Goal: Transaction & Acquisition: Purchase product/service

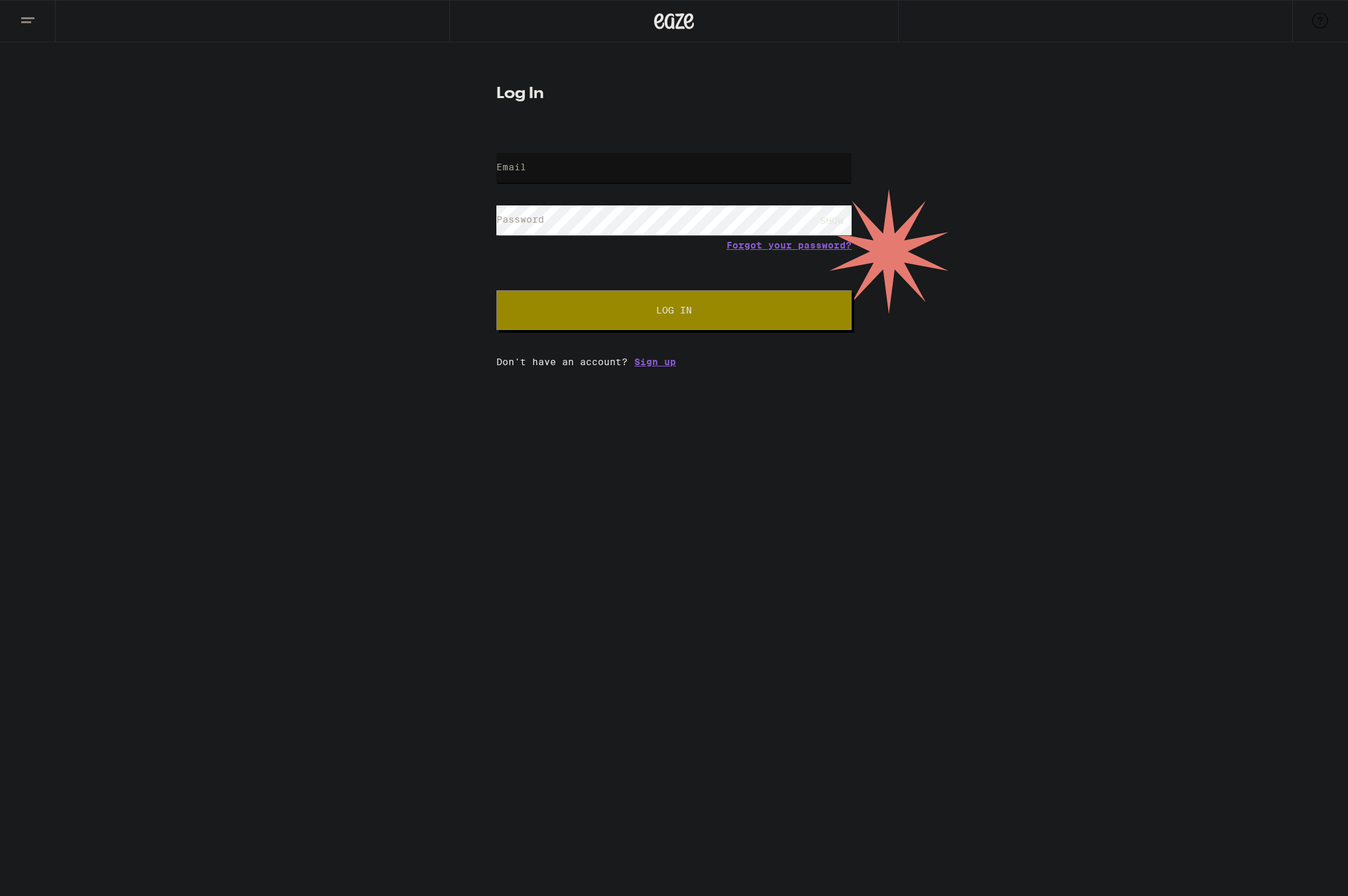
type input "[EMAIL_ADDRESS][DOMAIN_NAME]"
click at [686, 310] on span "Log In" at bounding box center [674, 310] width 36 height 9
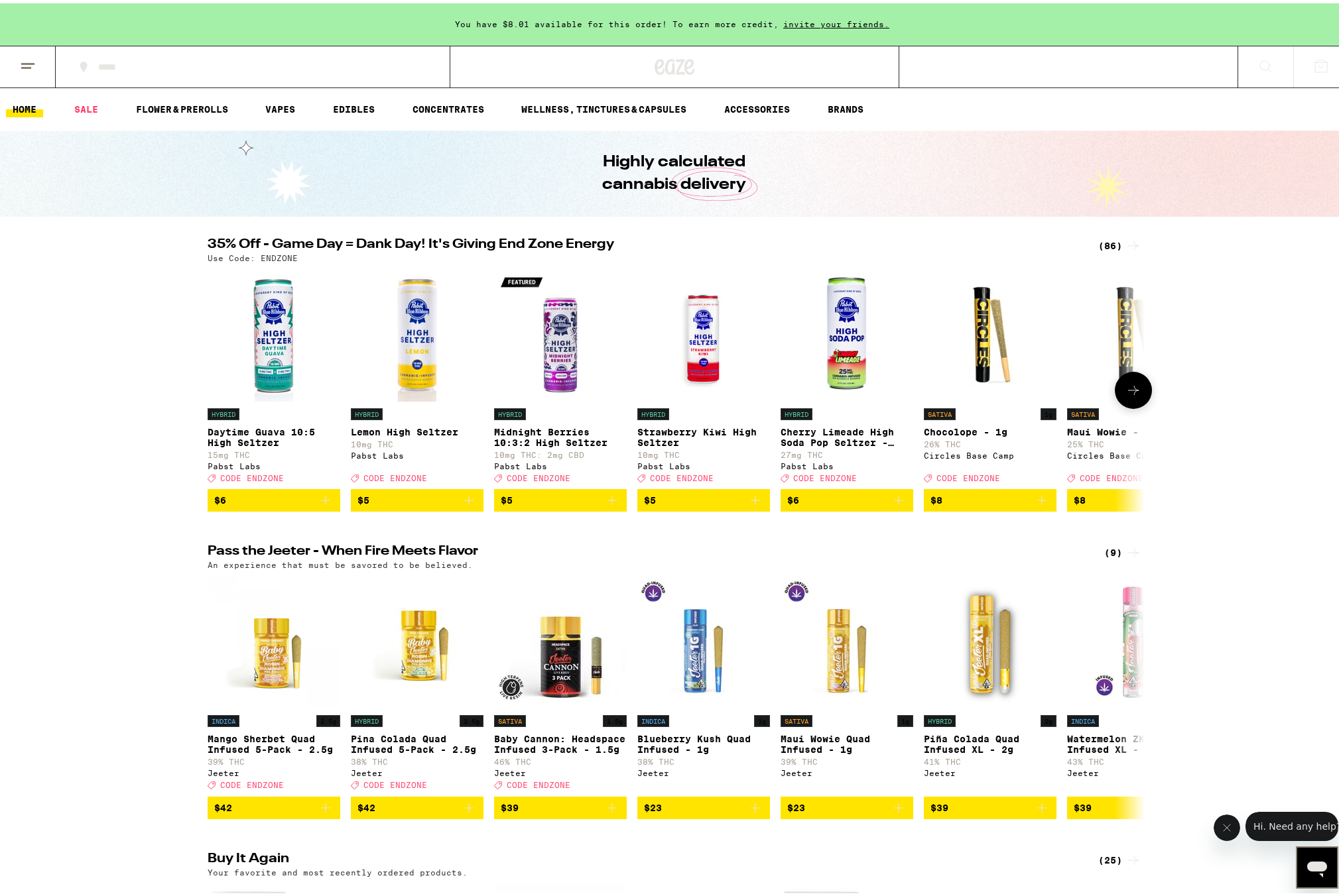
click at [1125, 395] on icon at bounding box center [1133, 387] width 16 height 16
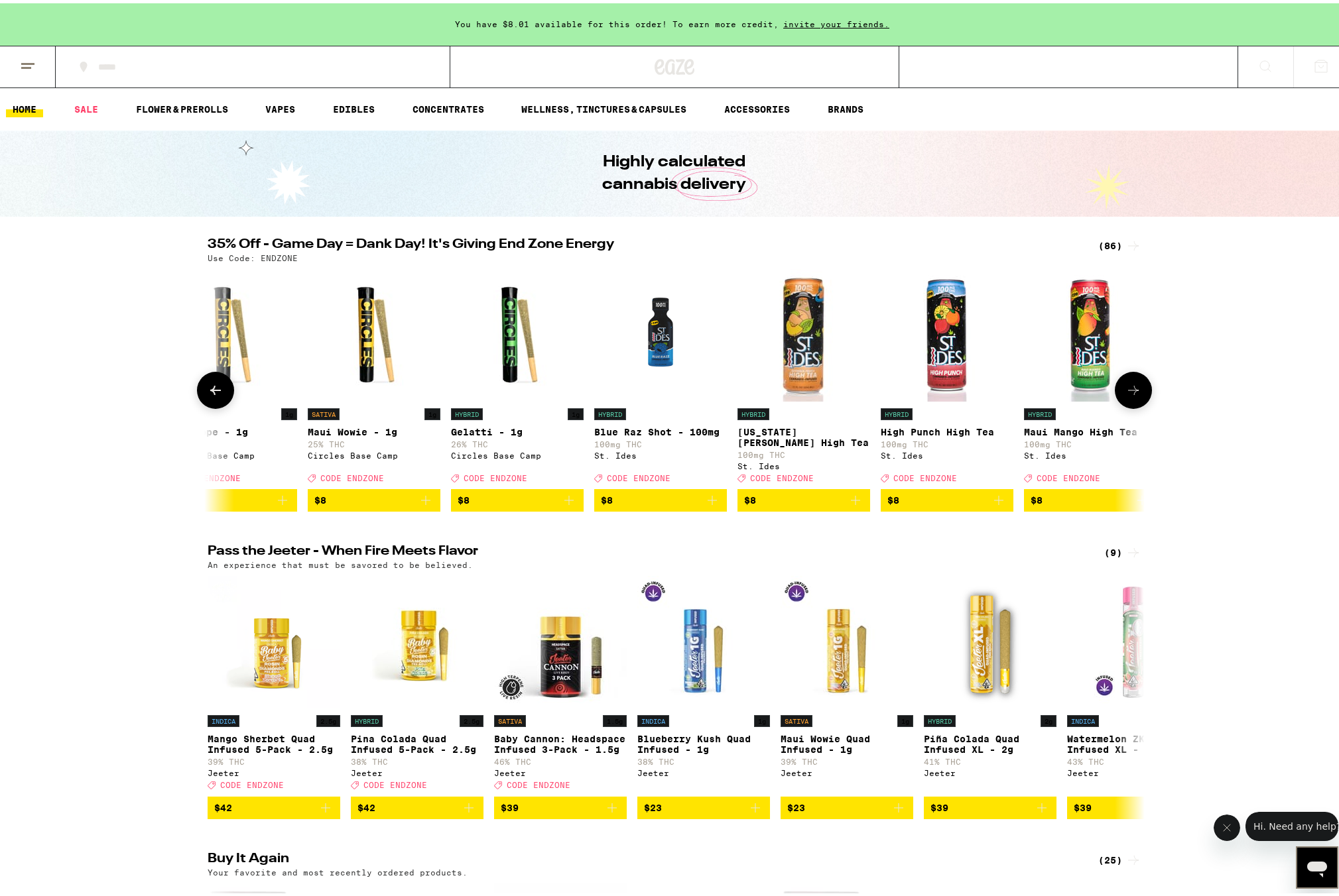
scroll to position [0, 789]
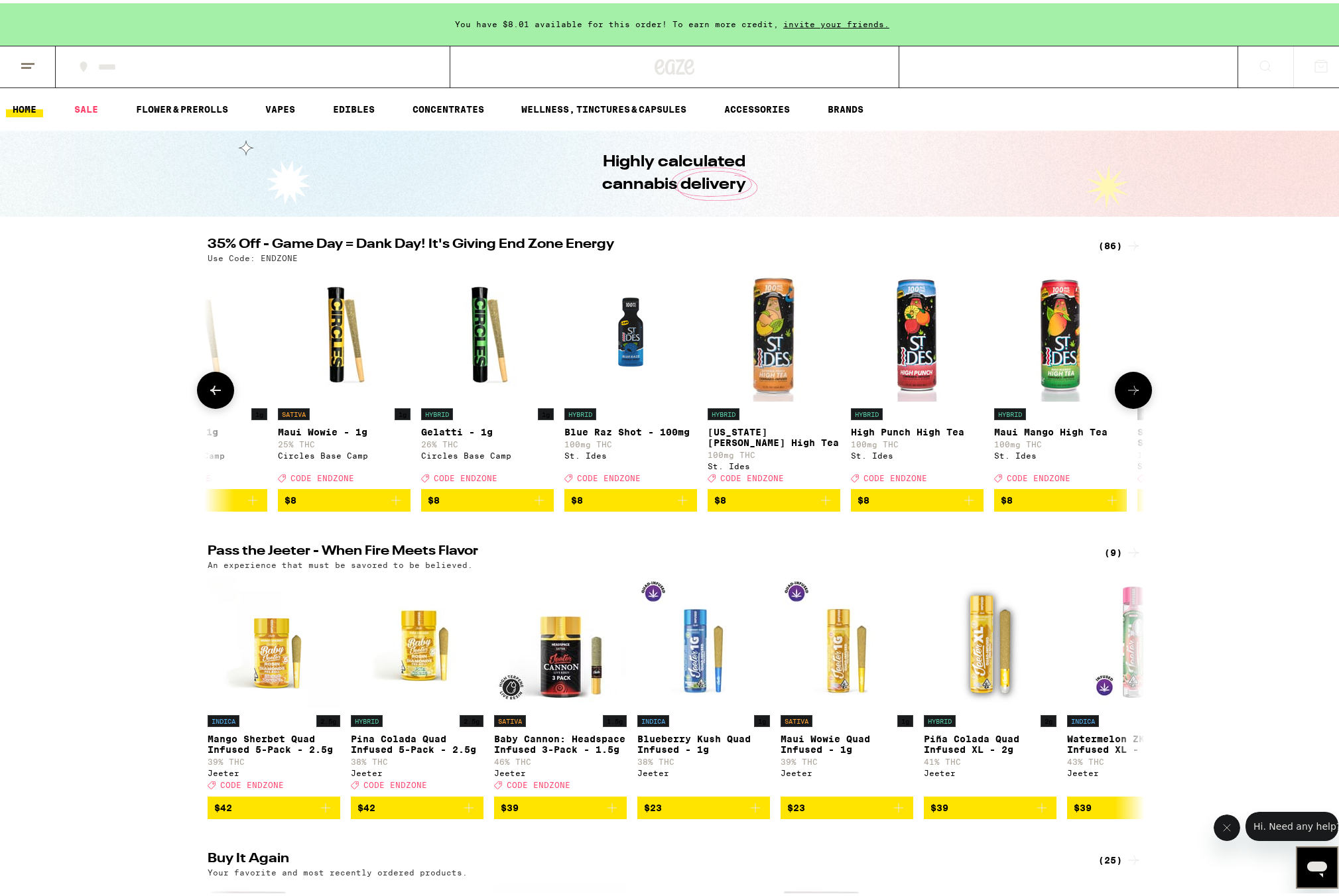
click at [1134, 395] on icon at bounding box center [1133, 387] width 16 height 16
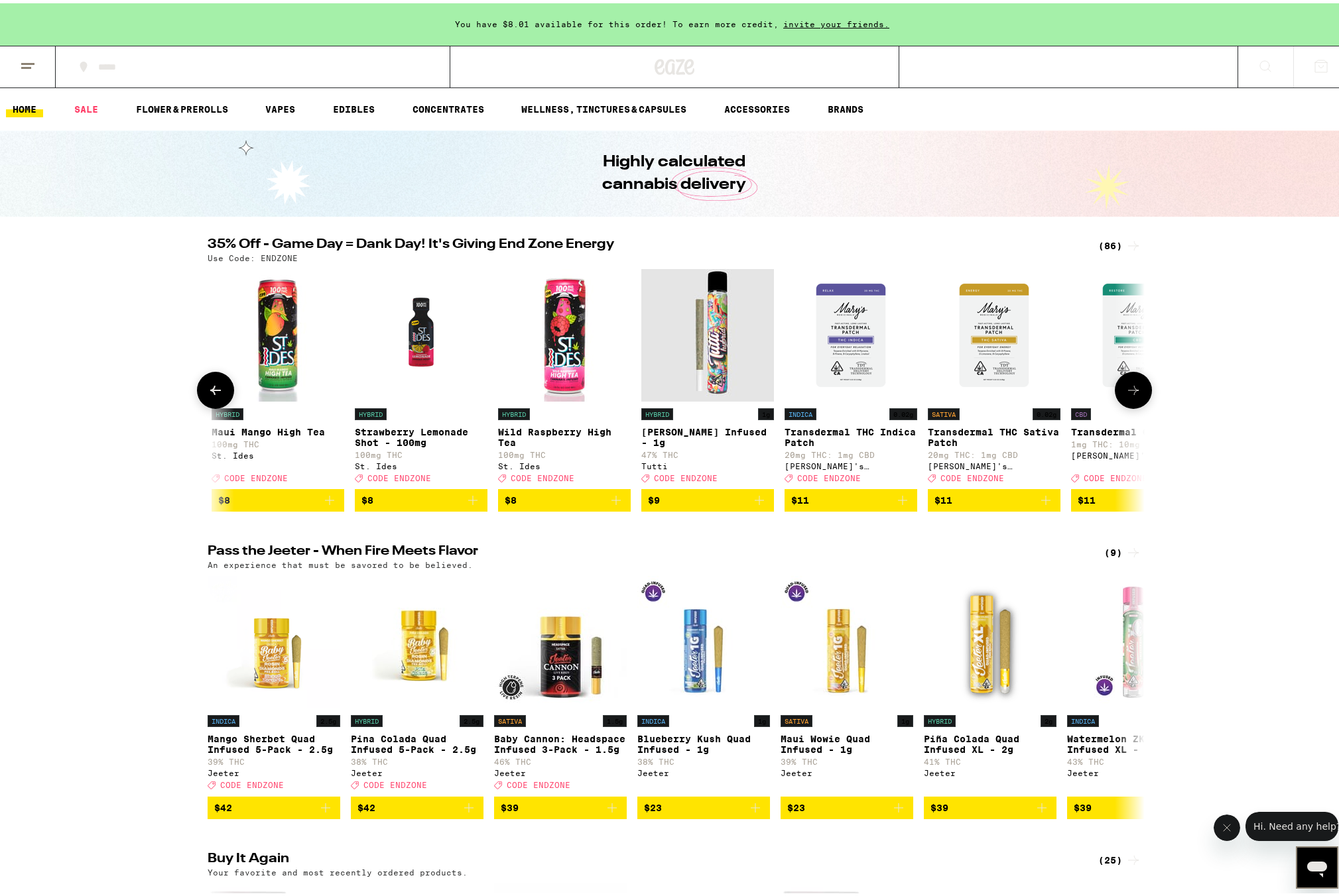
scroll to position [0, 1578]
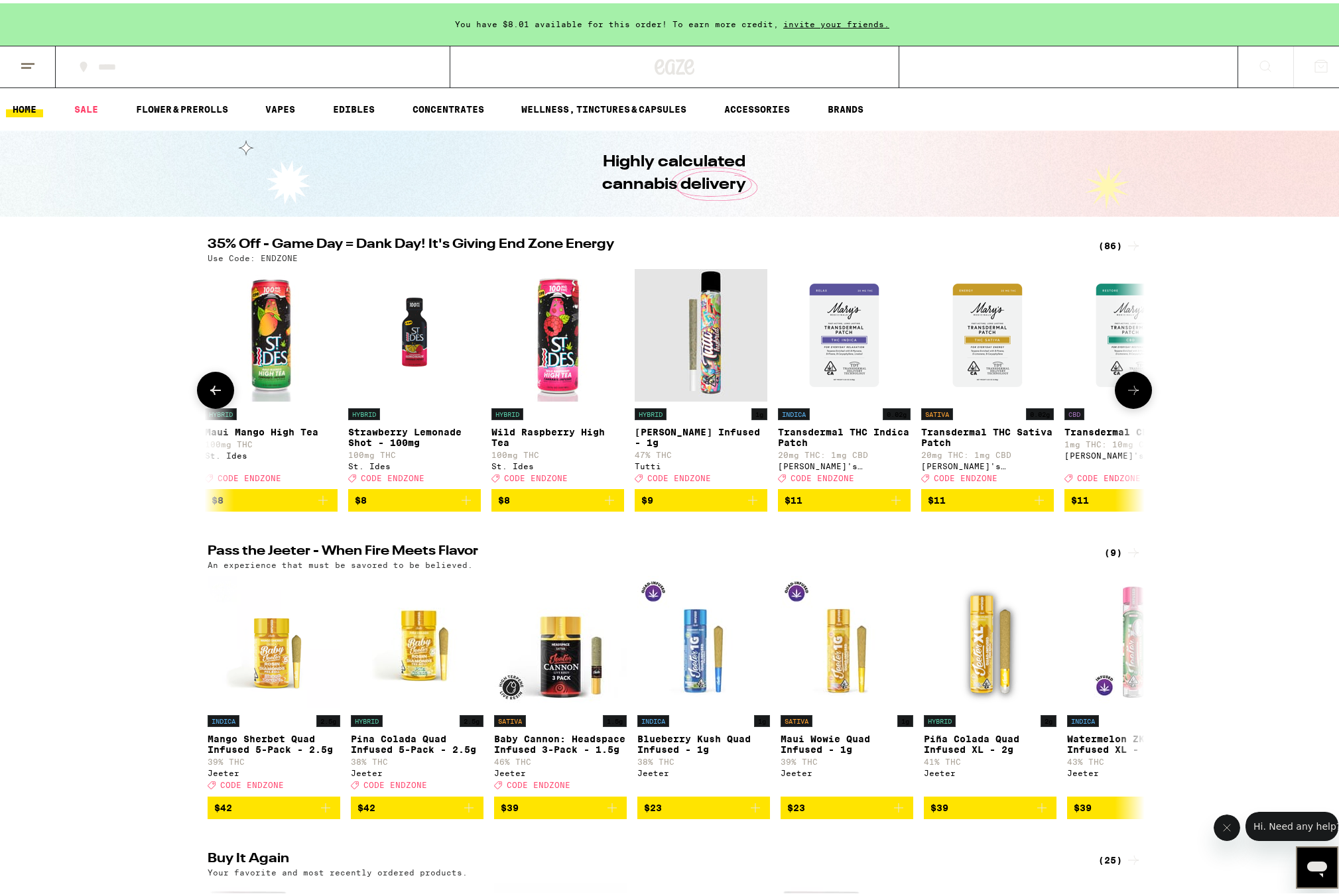
click at [1131, 395] on icon at bounding box center [1133, 387] width 16 height 16
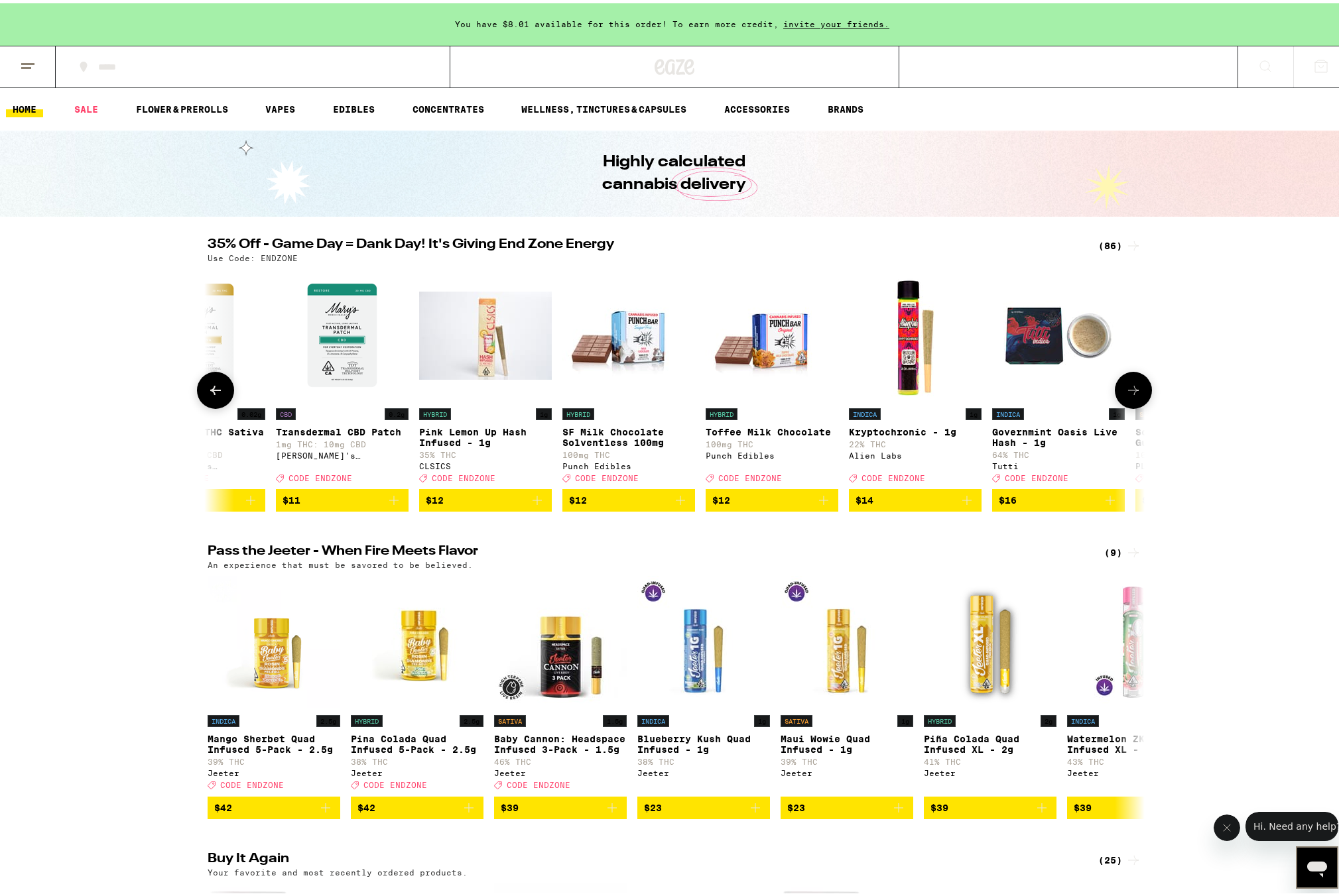
scroll to position [0, 2367]
click at [1131, 395] on icon at bounding box center [1133, 387] width 16 height 16
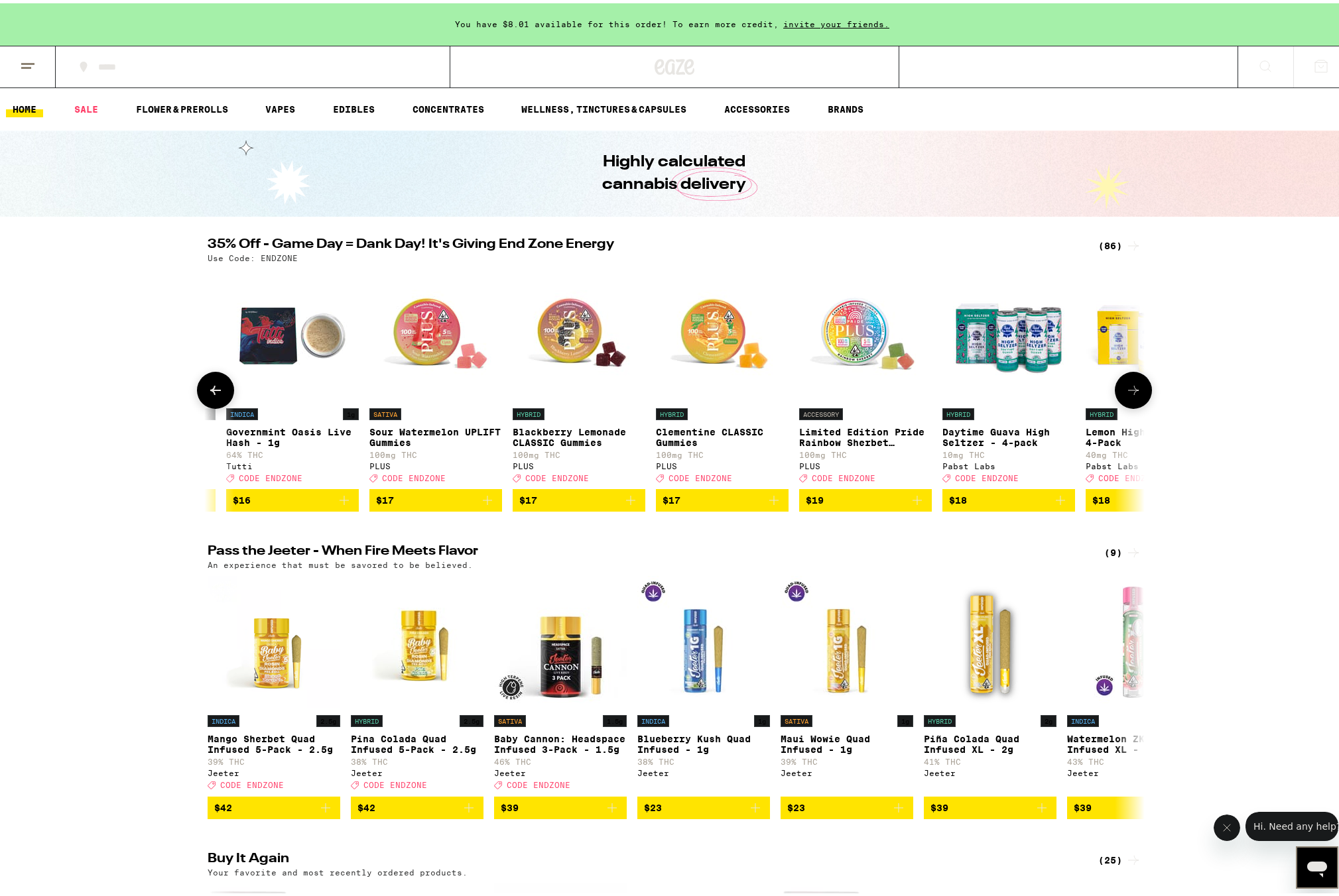
scroll to position [0, 3156]
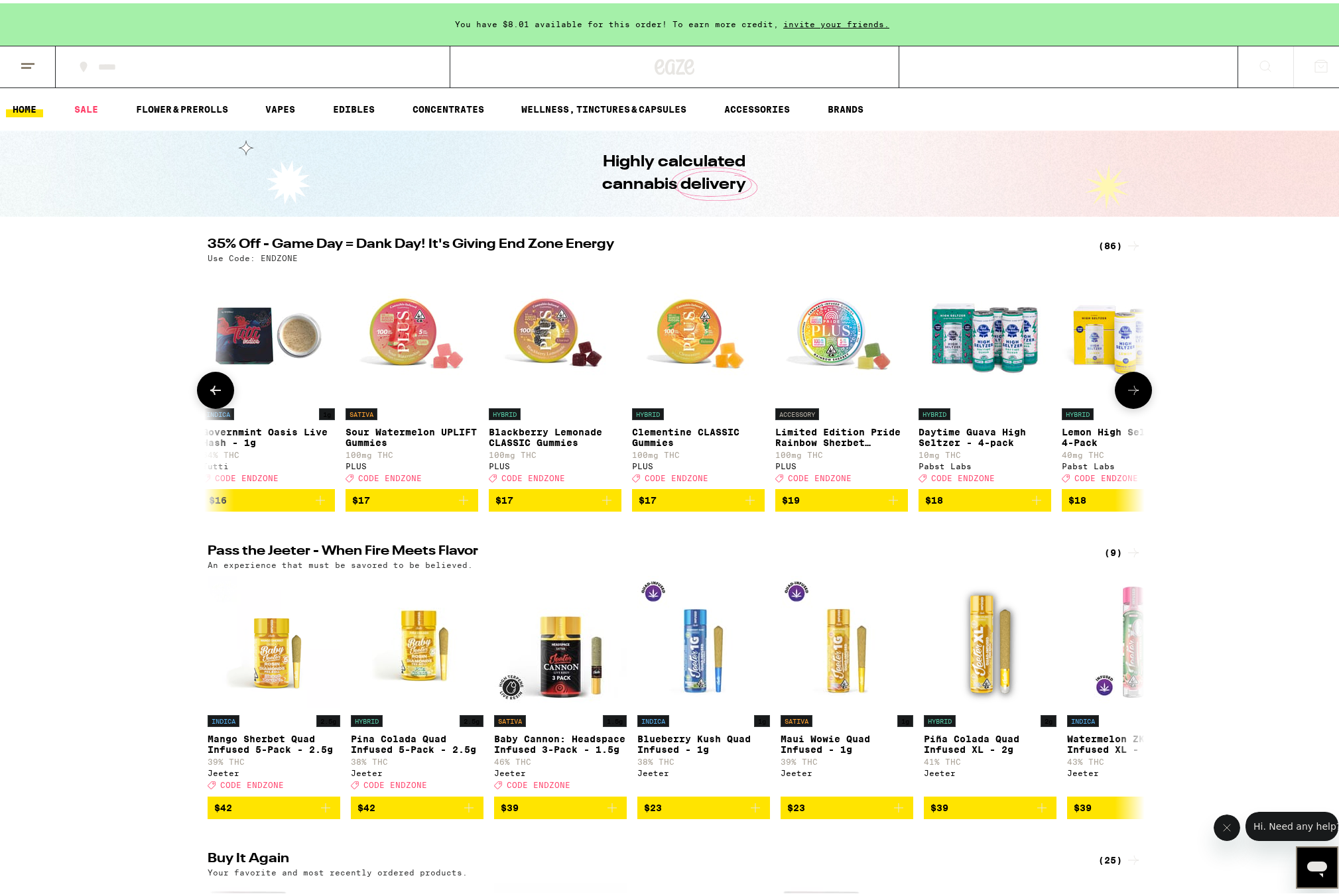
click at [1132, 393] on icon at bounding box center [1133, 387] width 16 height 16
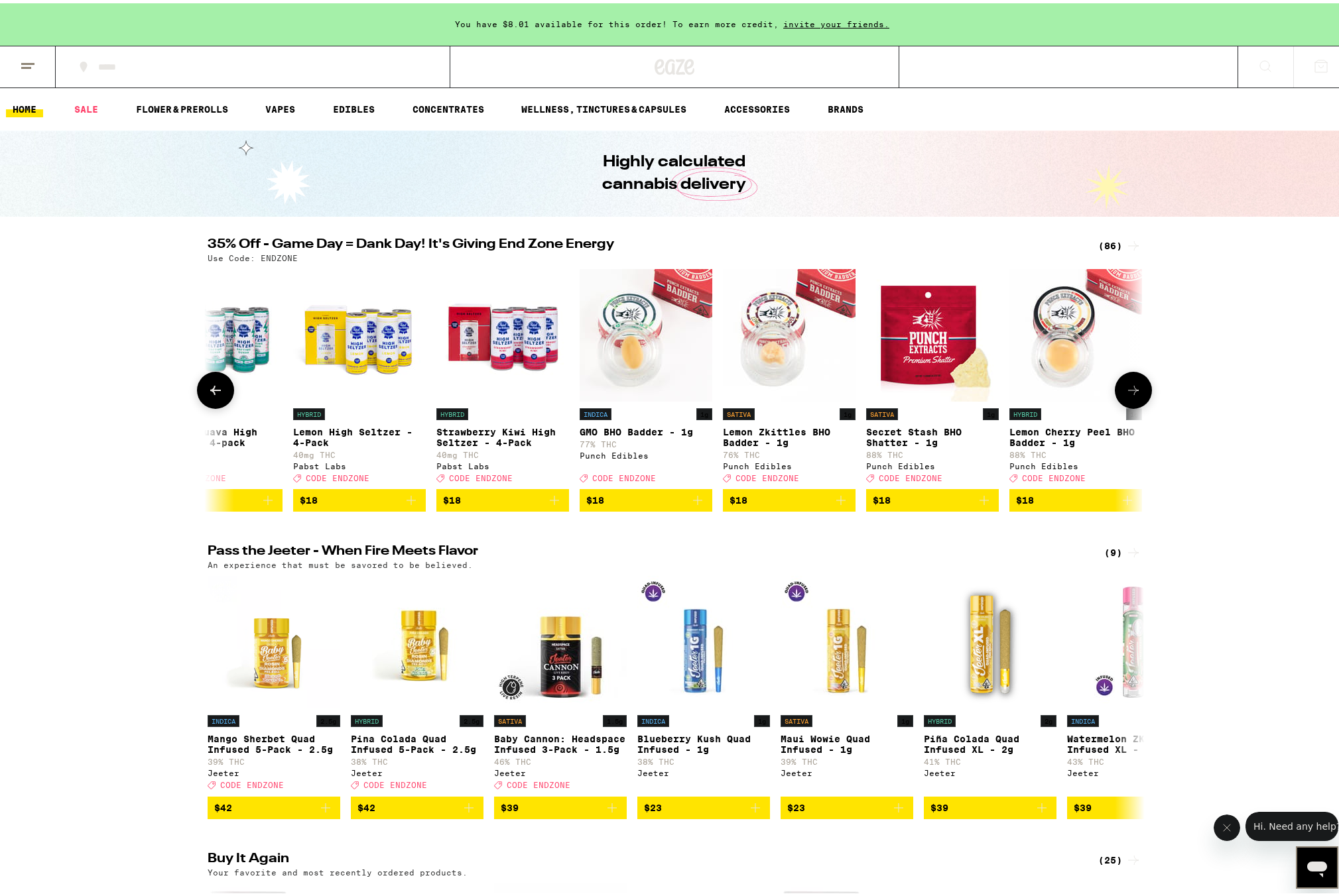
scroll to position [0, 3945]
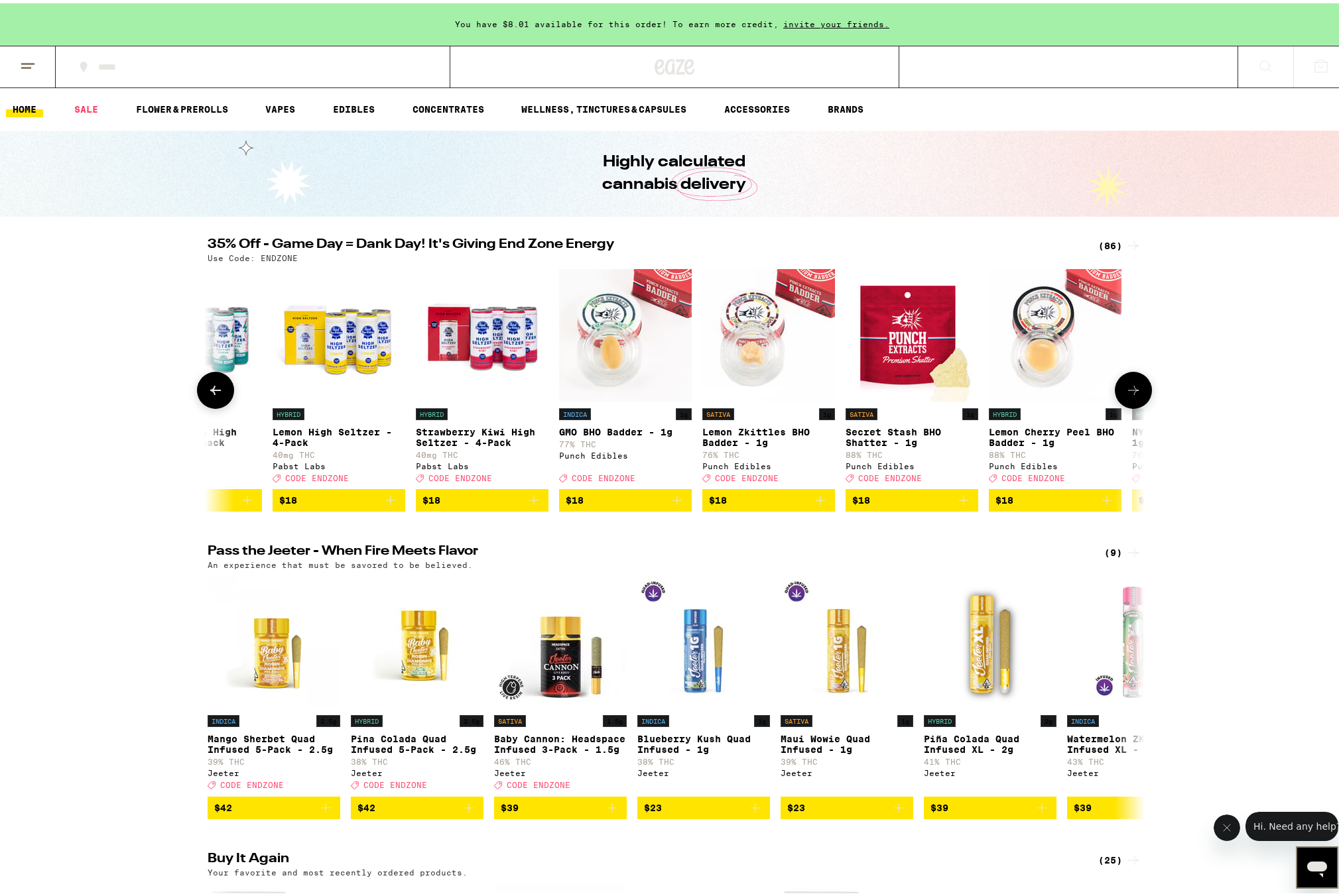
click at [1132, 392] on icon at bounding box center [1133, 387] width 16 height 16
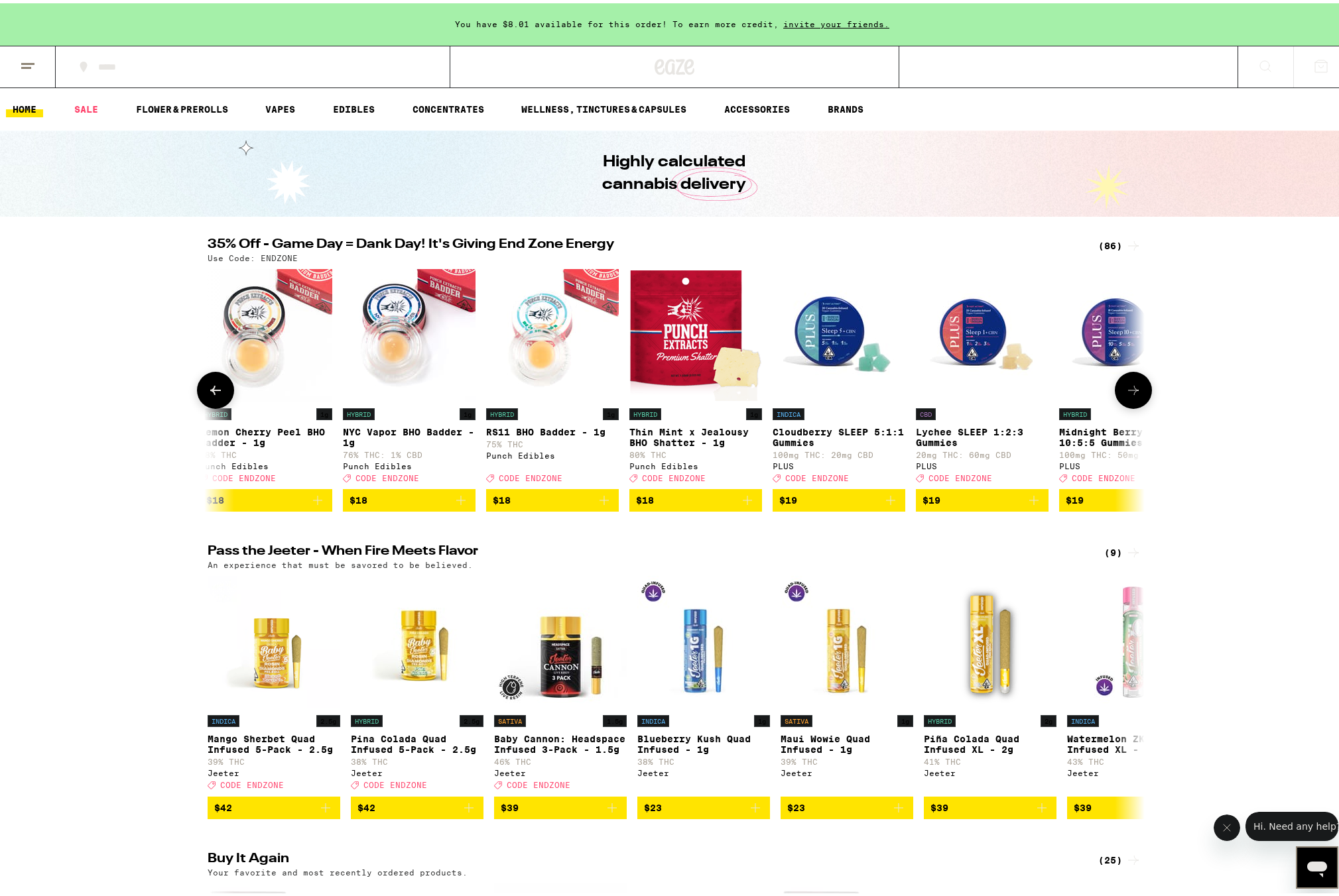
click at [1132, 392] on icon at bounding box center [1133, 387] width 16 height 16
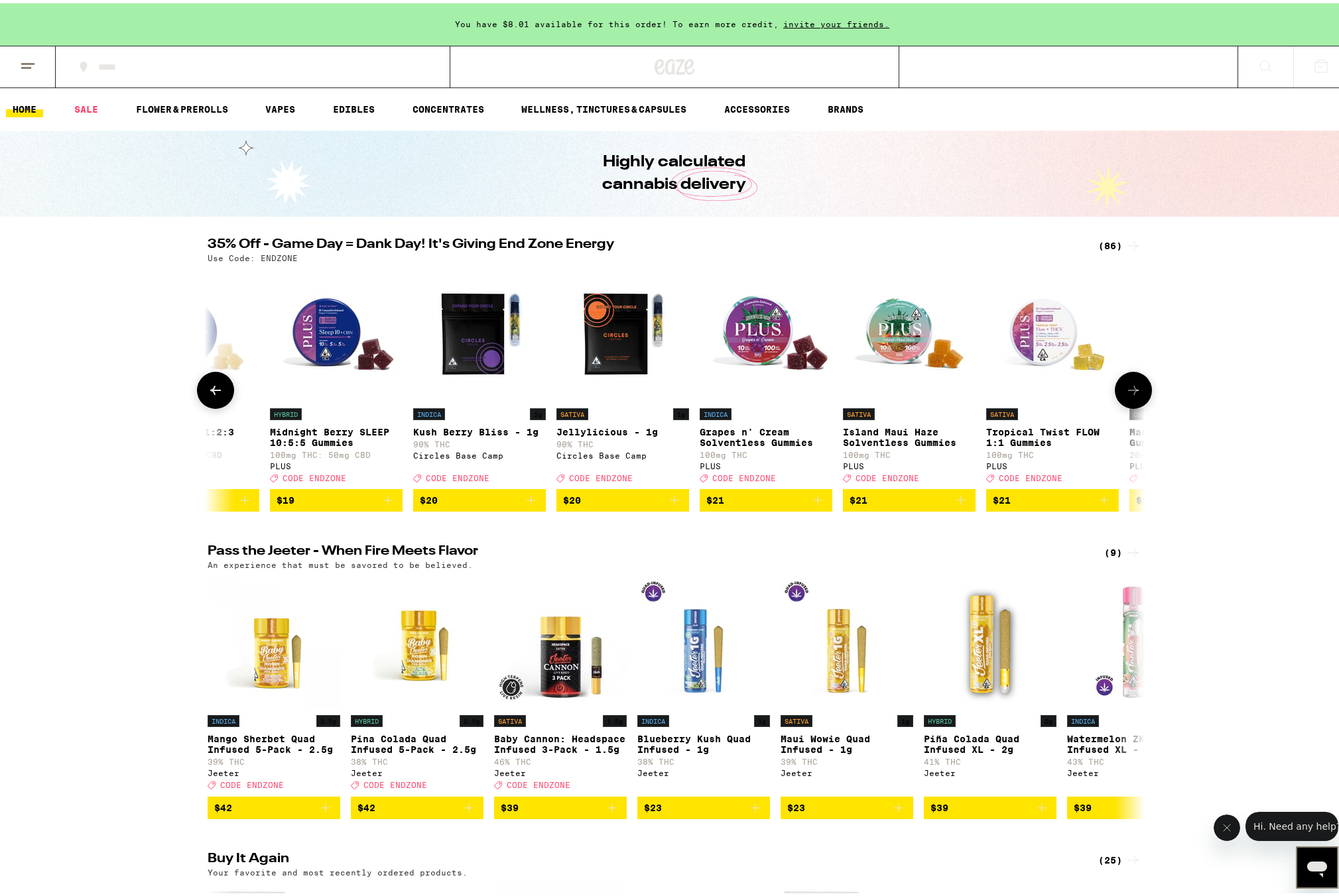
click at [1131, 392] on icon at bounding box center [1133, 387] width 16 height 16
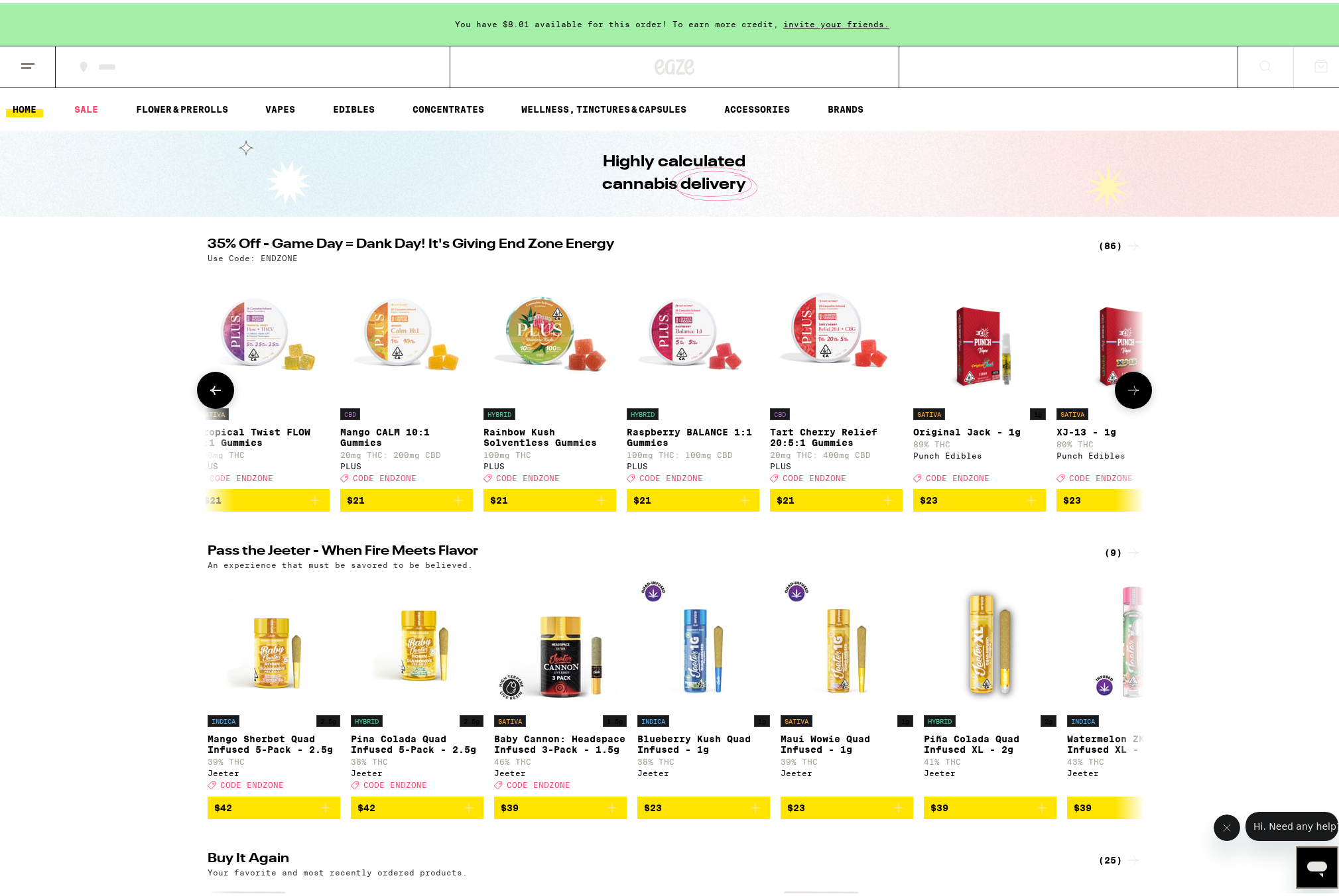
click at [1131, 392] on icon at bounding box center [1133, 387] width 16 height 16
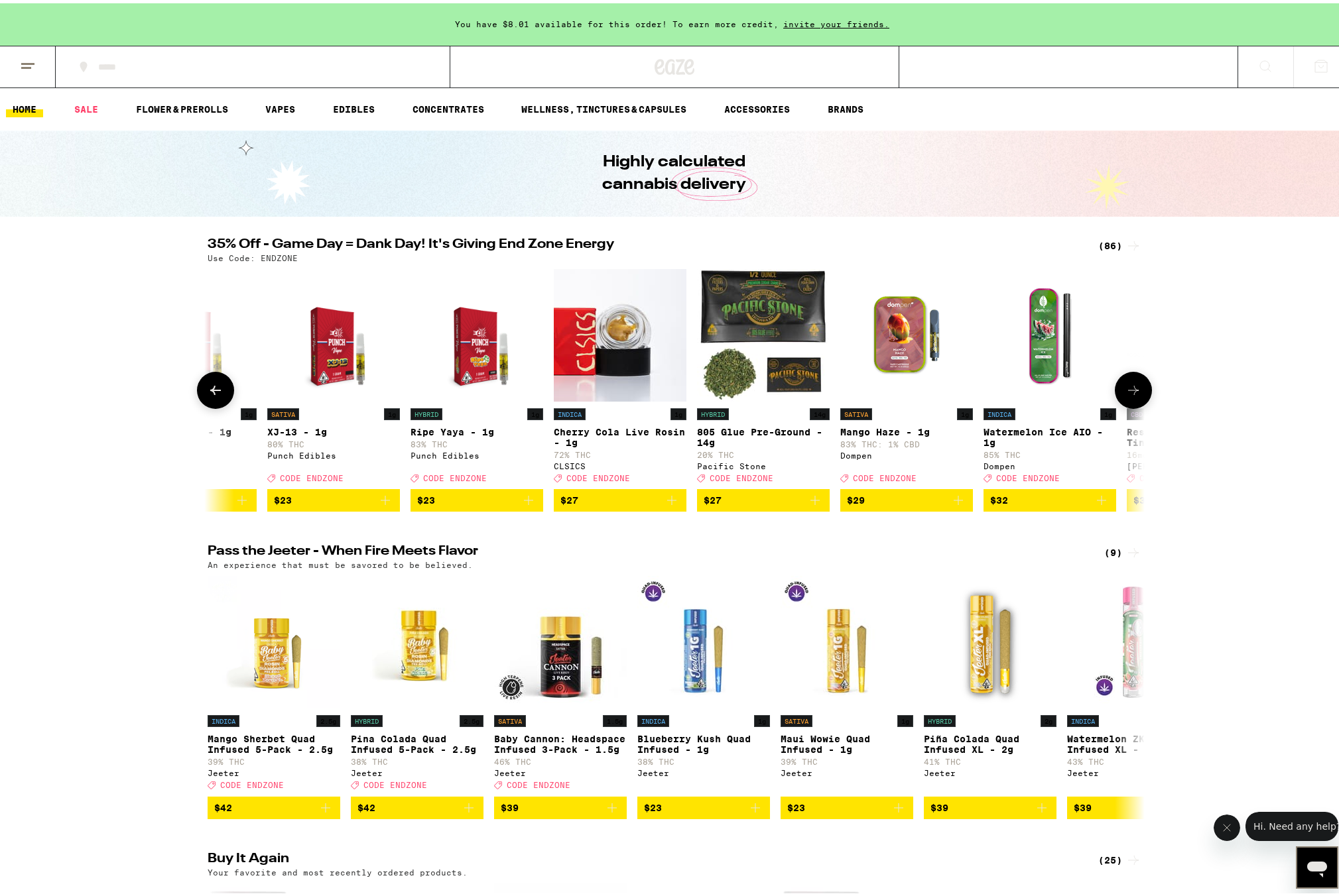
click at [1131, 392] on icon at bounding box center [1133, 387] width 16 height 16
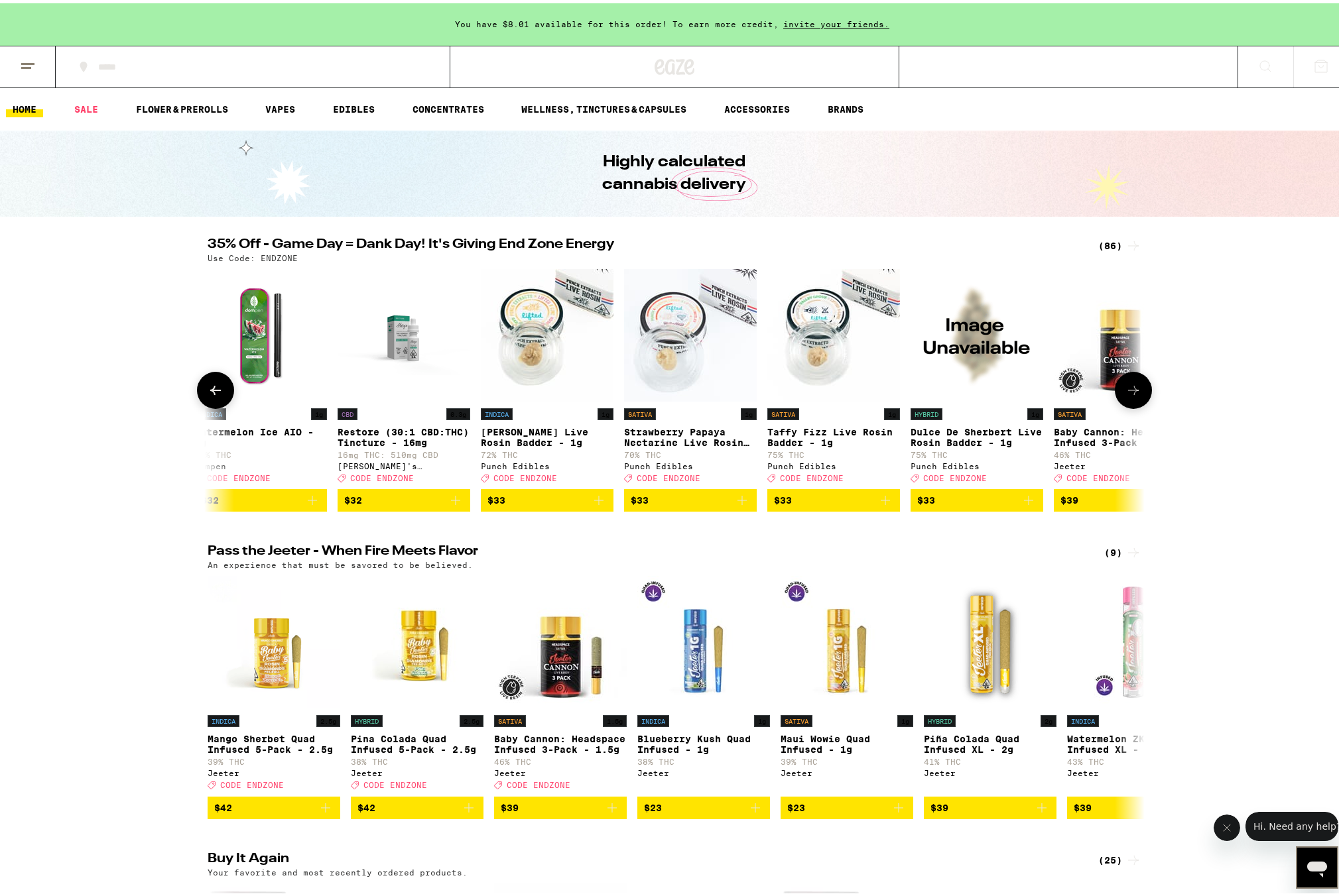
click at [1131, 392] on icon at bounding box center [1133, 387] width 16 height 16
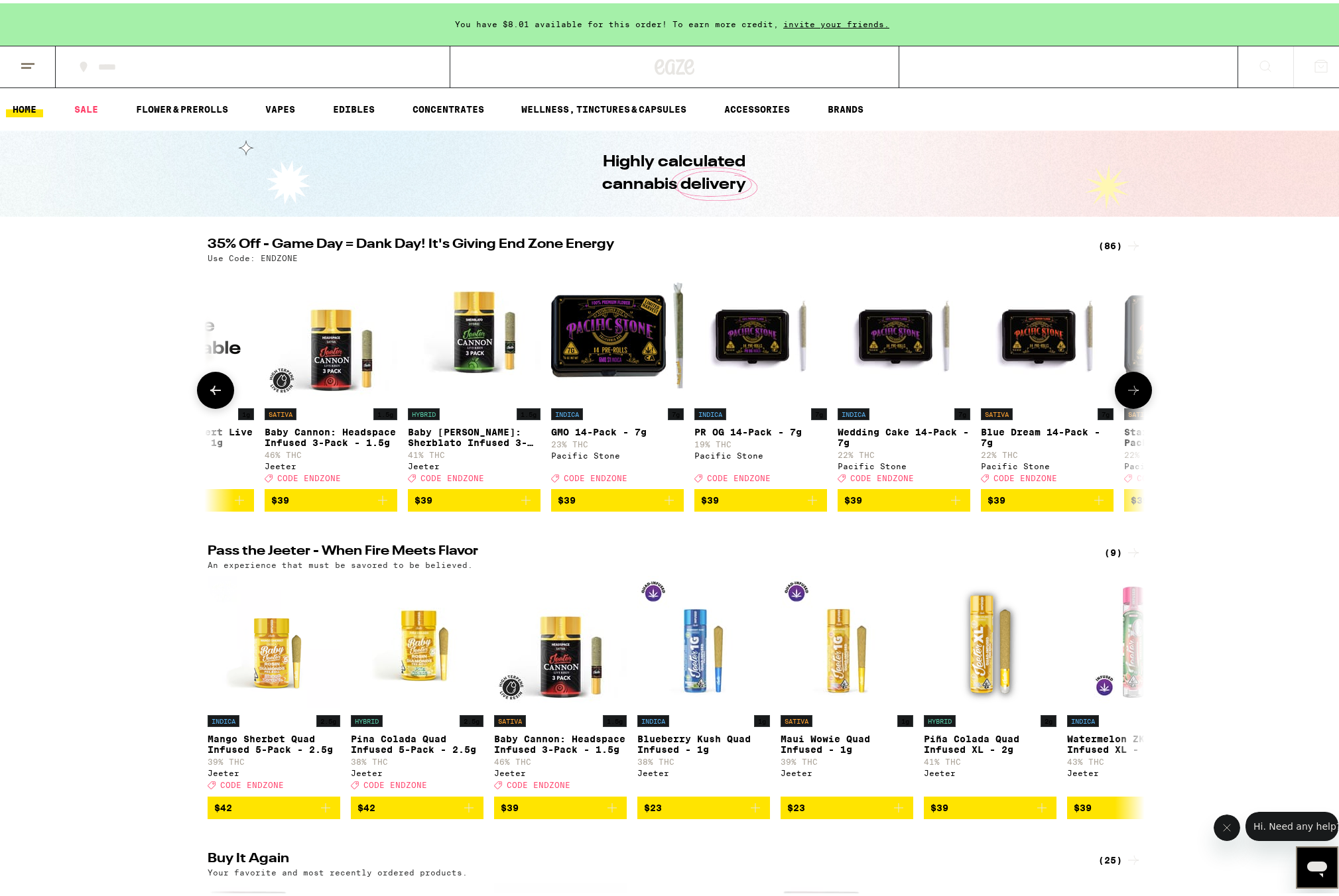
click at [1131, 386] on button at bounding box center [1133, 386] width 37 height 37
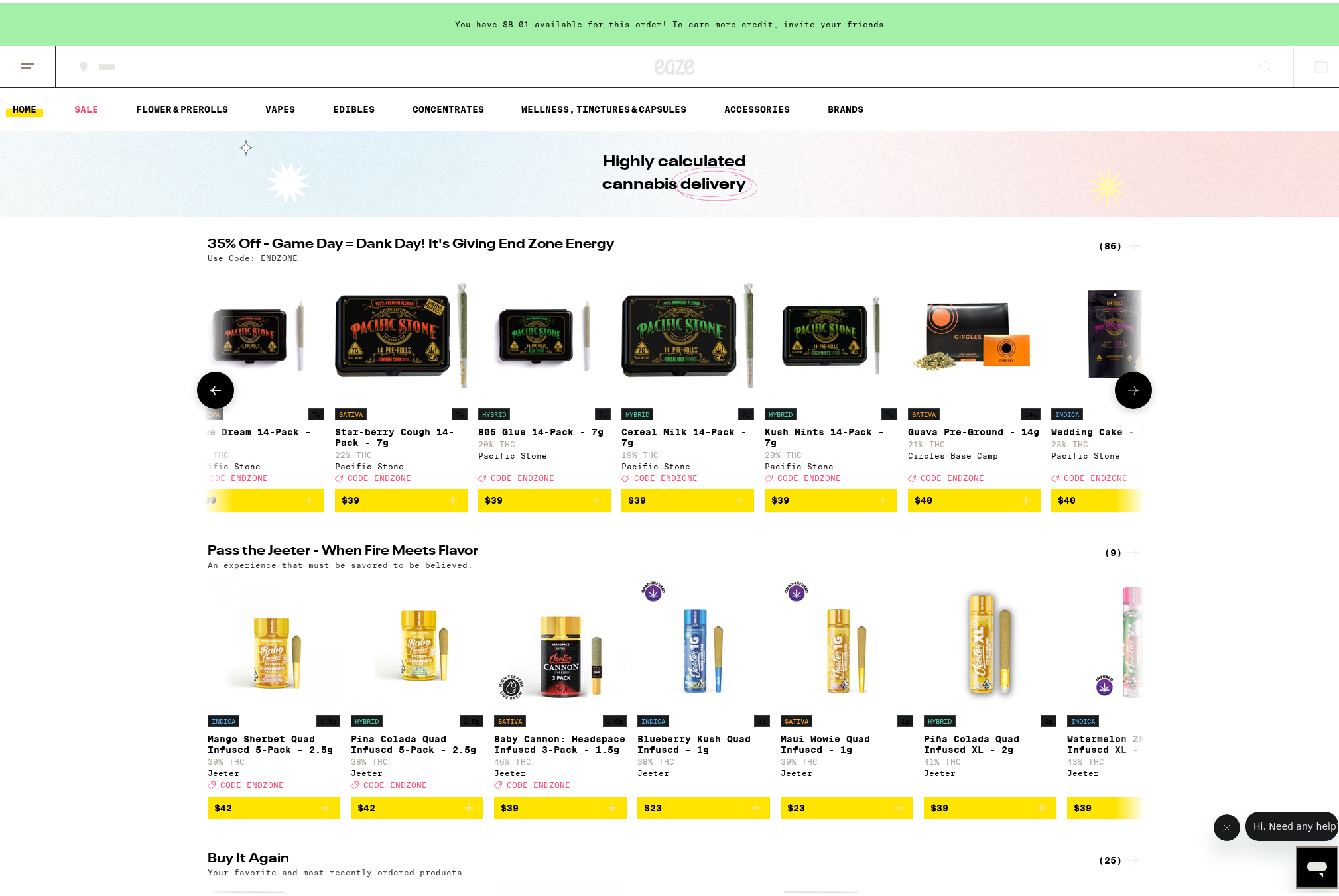
click at [1131, 387] on button at bounding box center [1133, 386] width 37 height 37
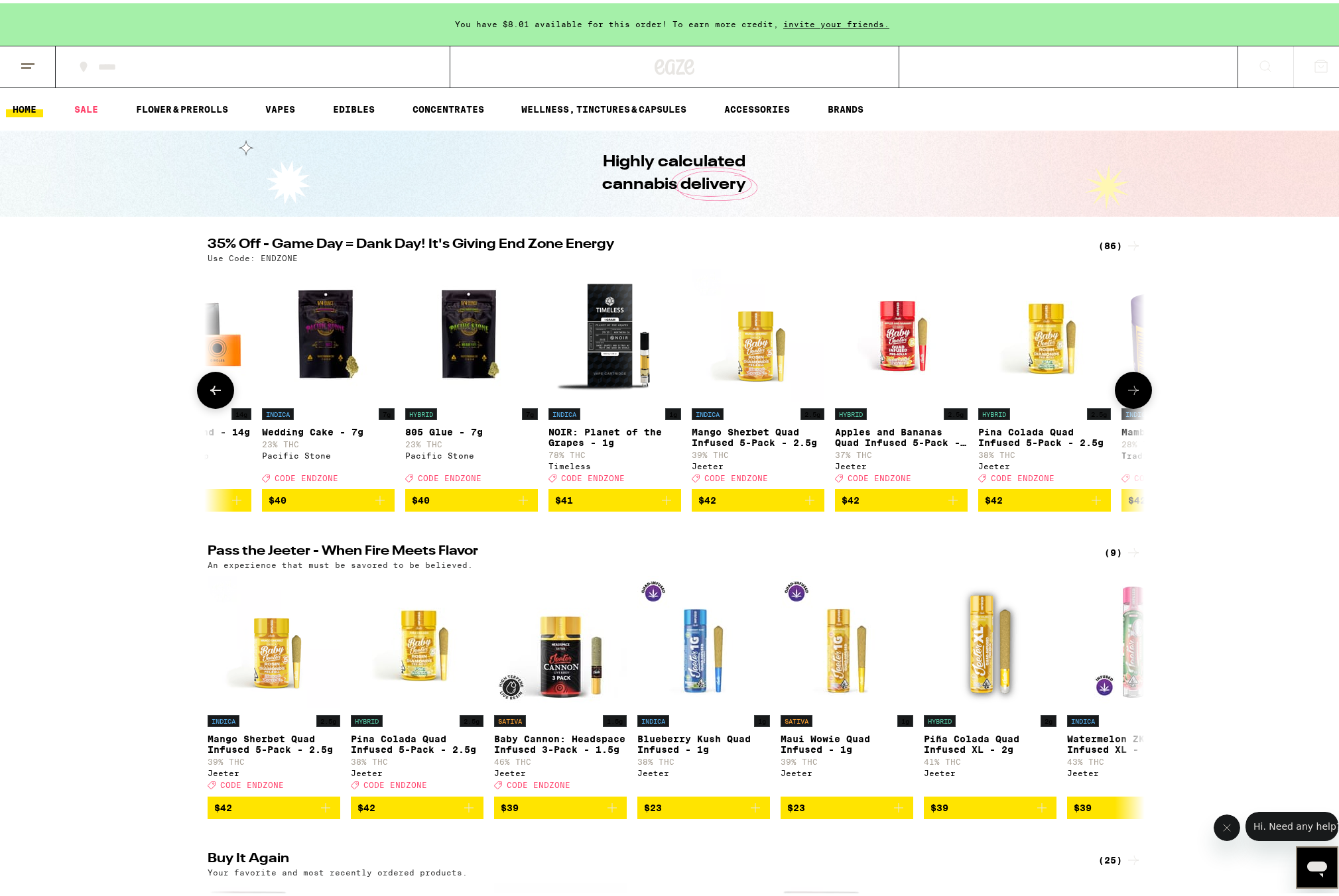
click at [1131, 387] on button at bounding box center [1133, 386] width 37 height 37
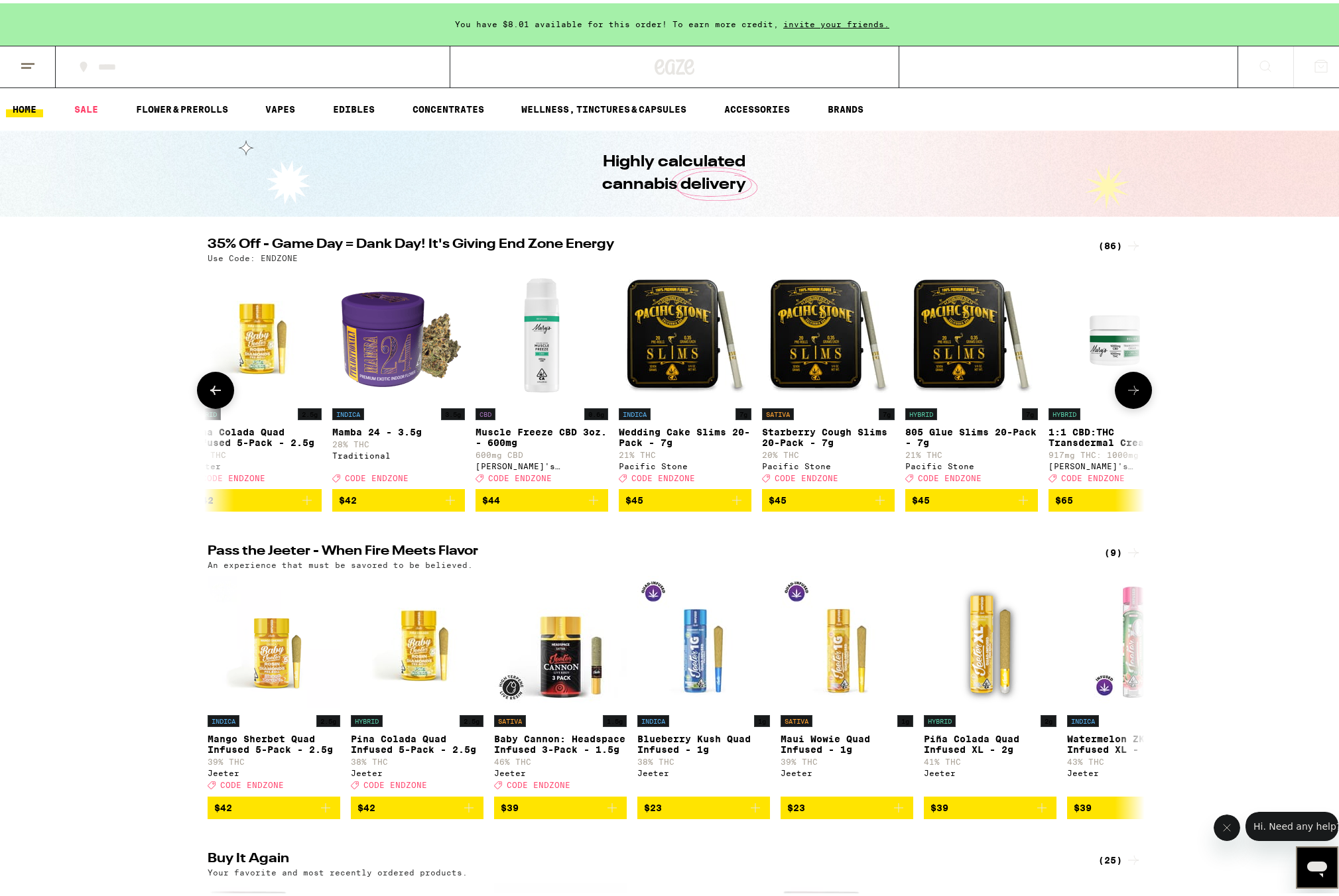
click at [1131, 386] on button at bounding box center [1133, 386] width 37 height 37
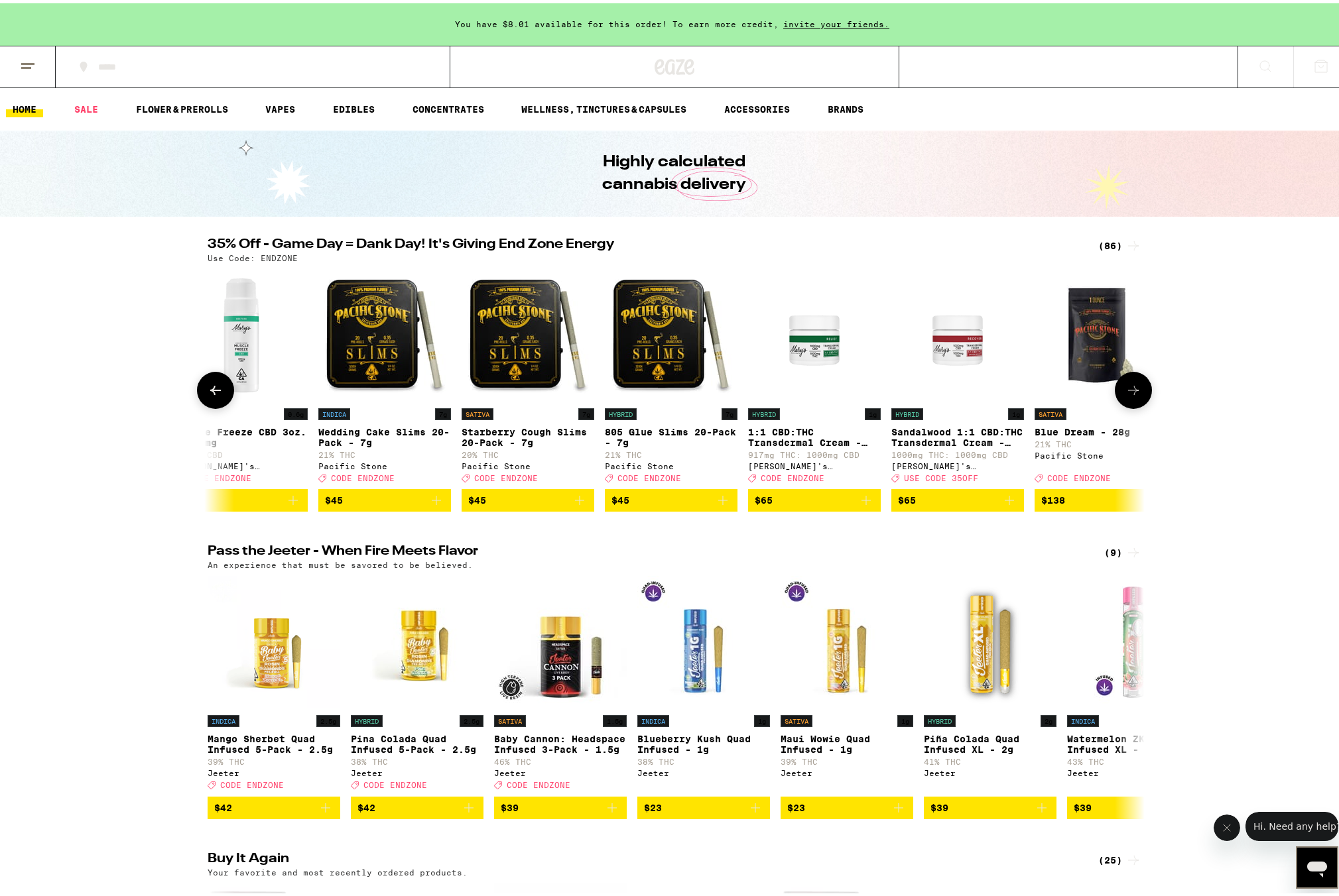
scroll to position [0, 11383]
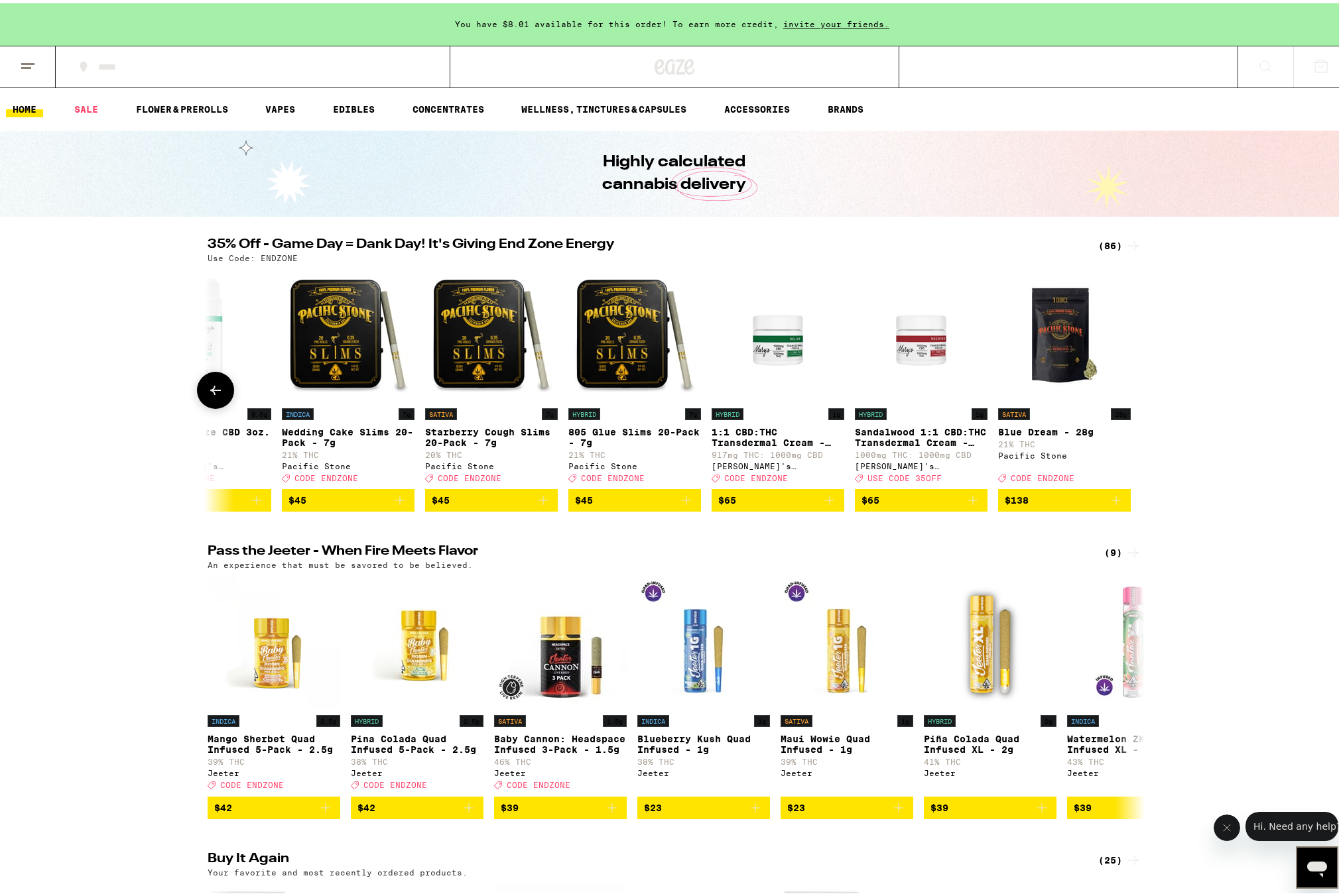
click at [1131, 386] on div at bounding box center [1133, 386] width 37 height 37
click at [216, 395] on icon at bounding box center [216, 387] width 16 height 16
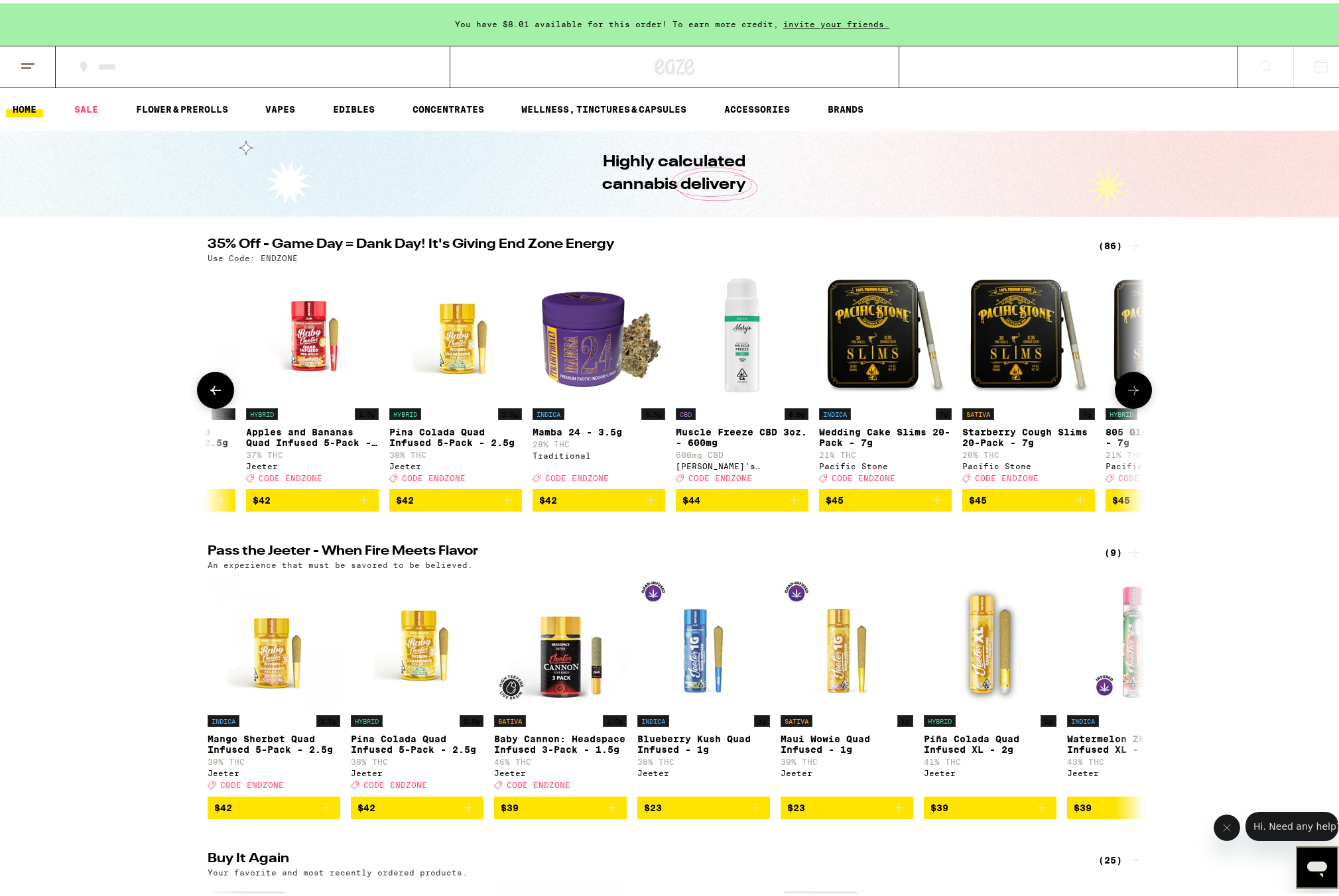
click at [216, 395] on icon at bounding box center [216, 387] width 16 height 16
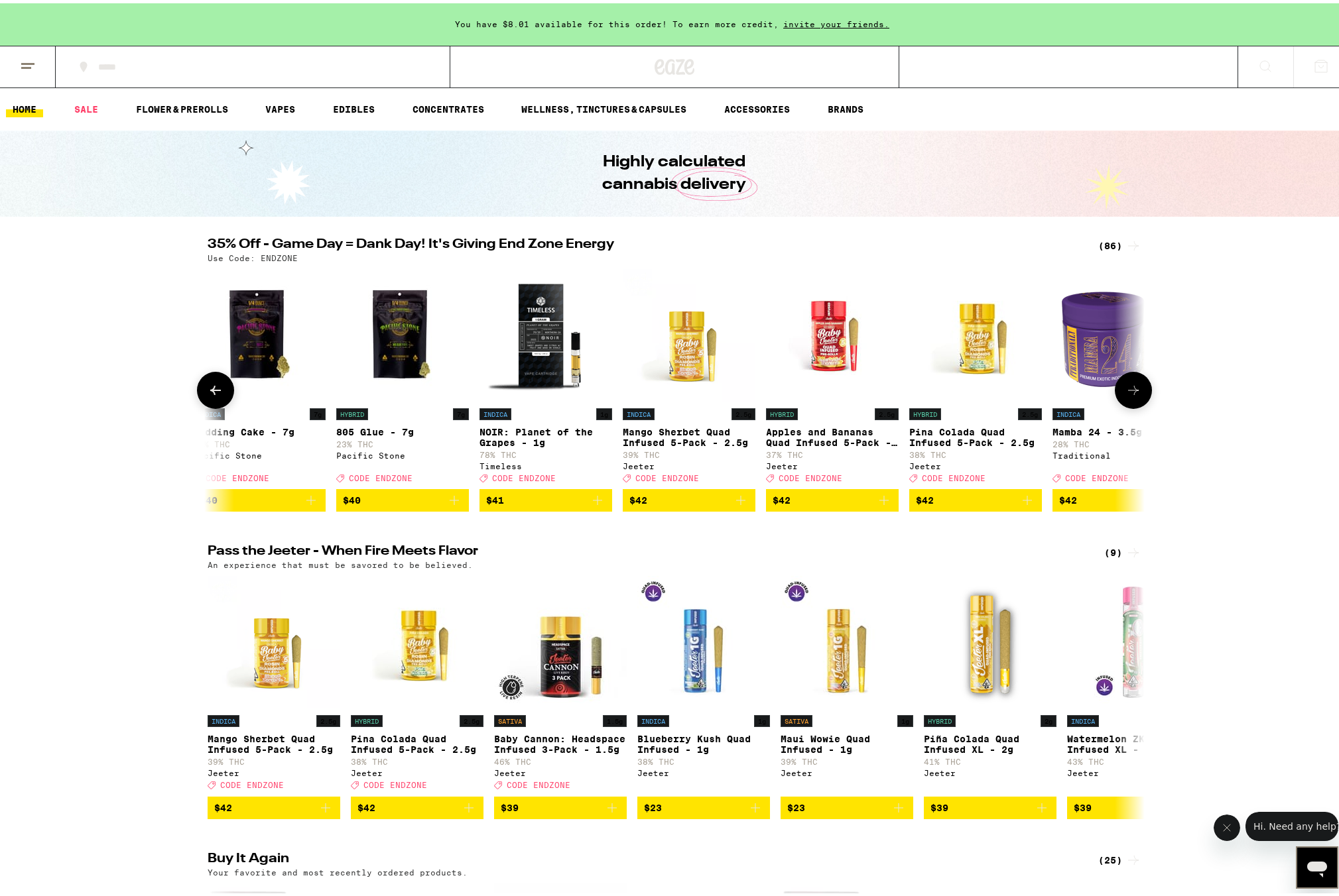
click at [216, 395] on icon at bounding box center [216, 387] width 16 height 16
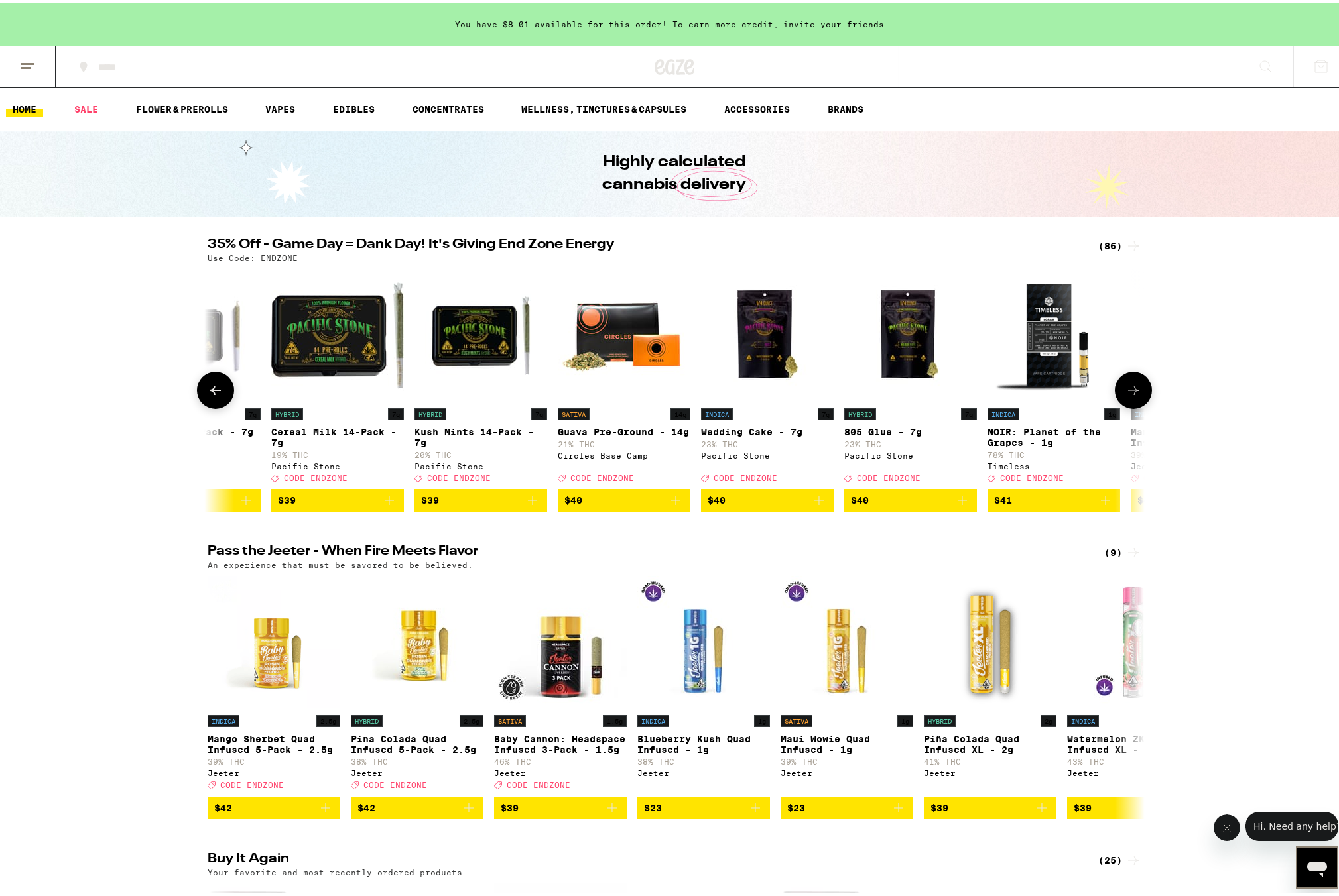
click at [216, 395] on icon at bounding box center [216, 387] width 16 height 16
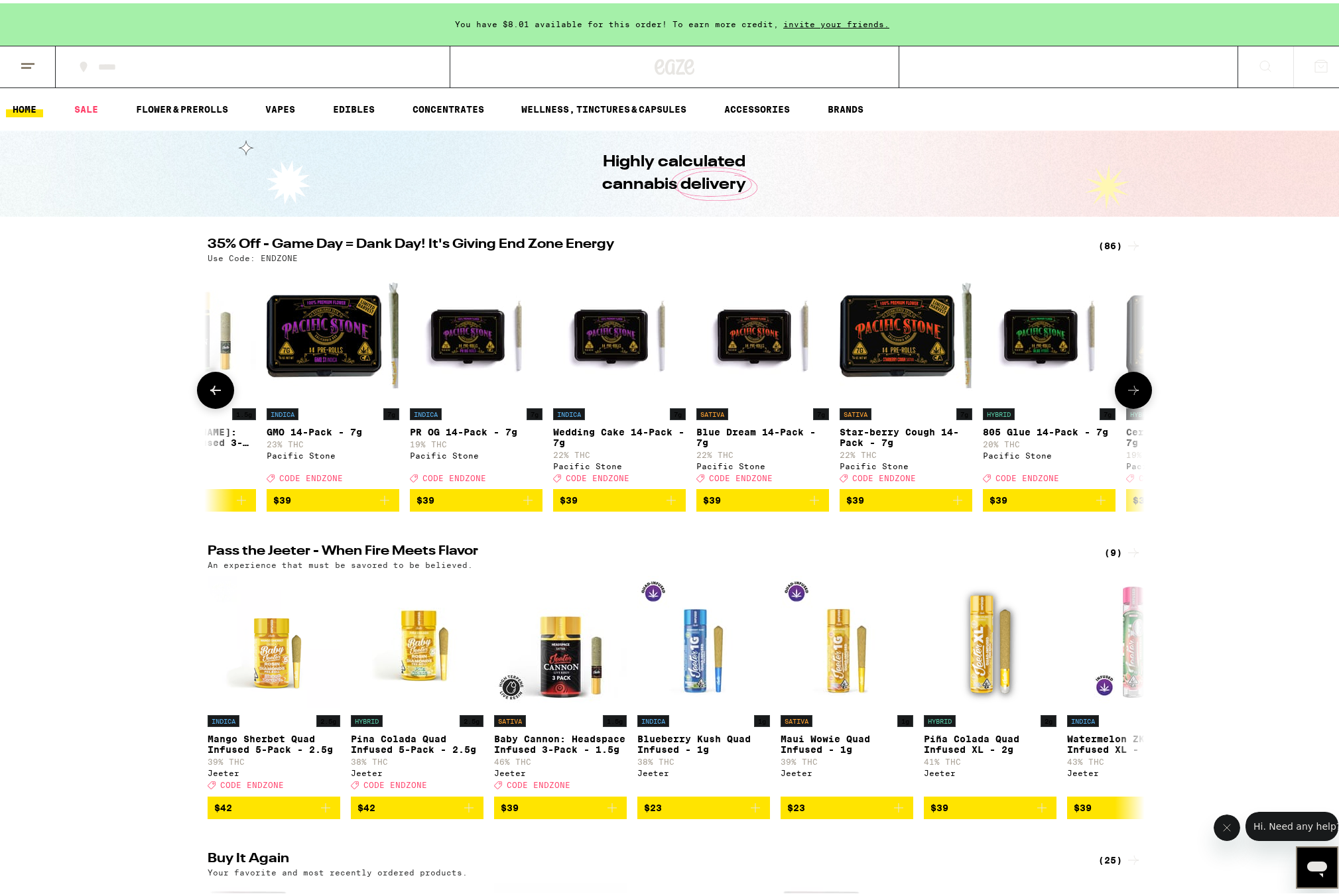
click at [216, 395] on icon at bounding box center [216, 387] width 16 height 16
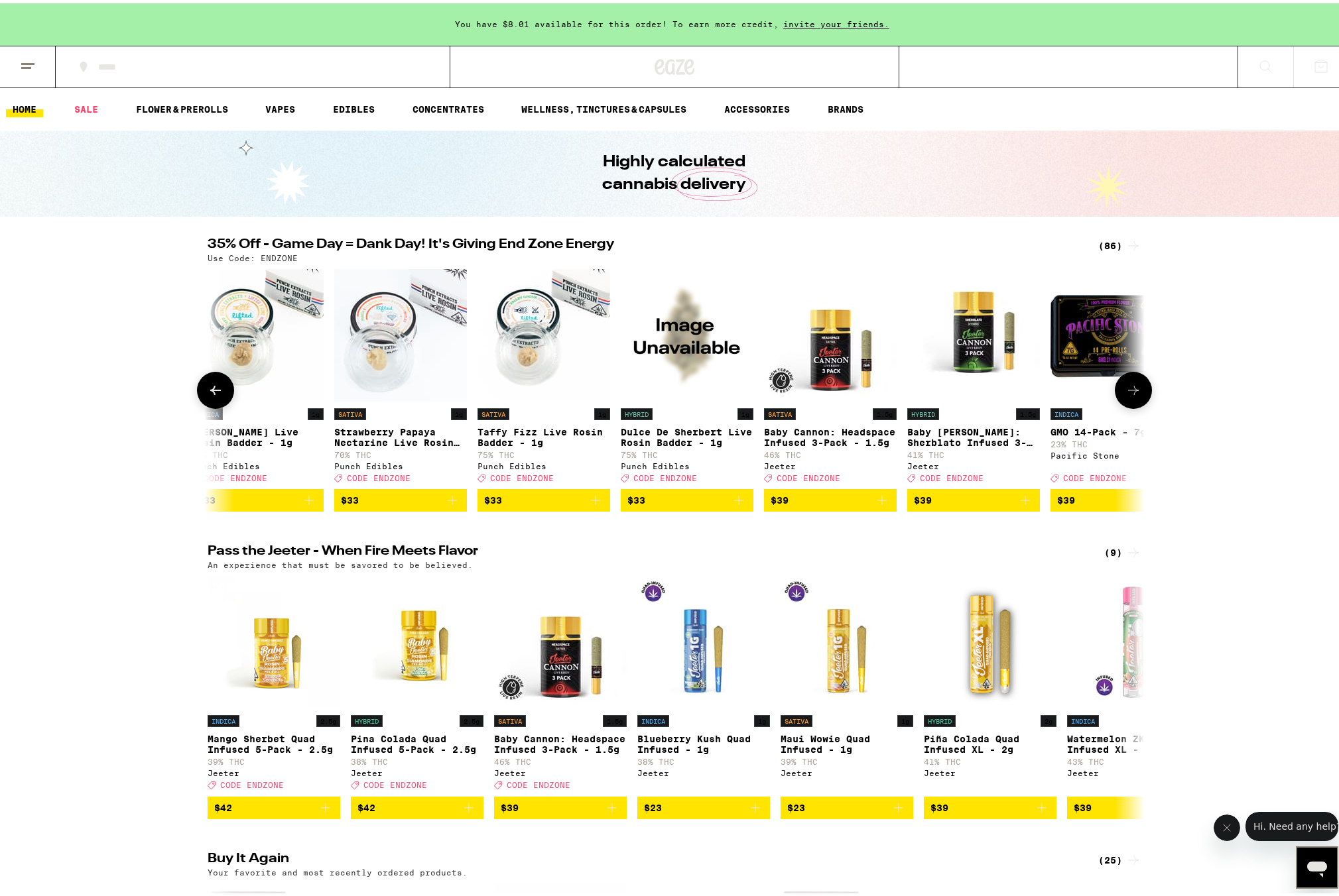
click at [214, 392] on icon at bounding box center [216, 386] width 11 height 9
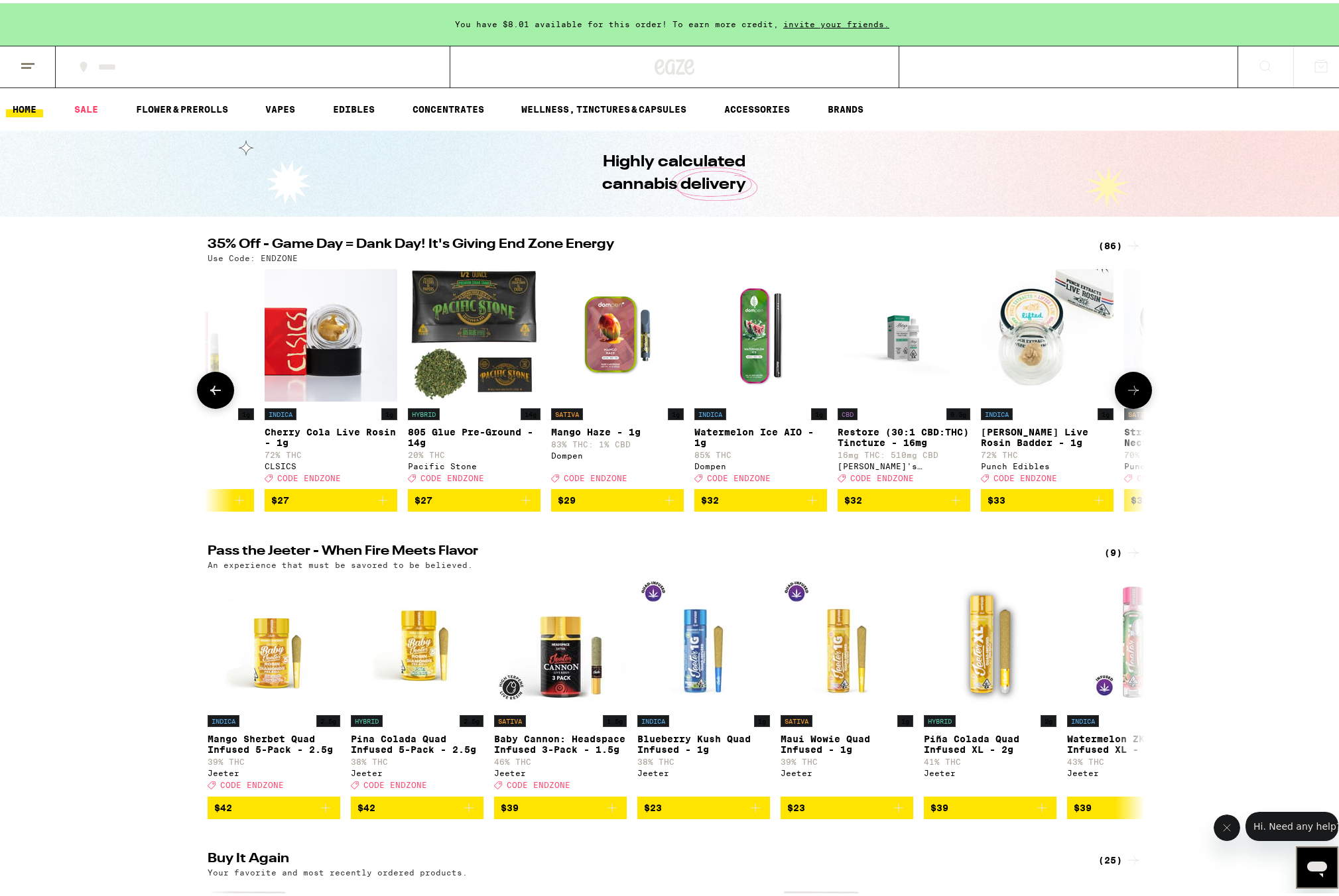
click at [213, 395] on icon at bounding box center [216, 387] width 16 height 16
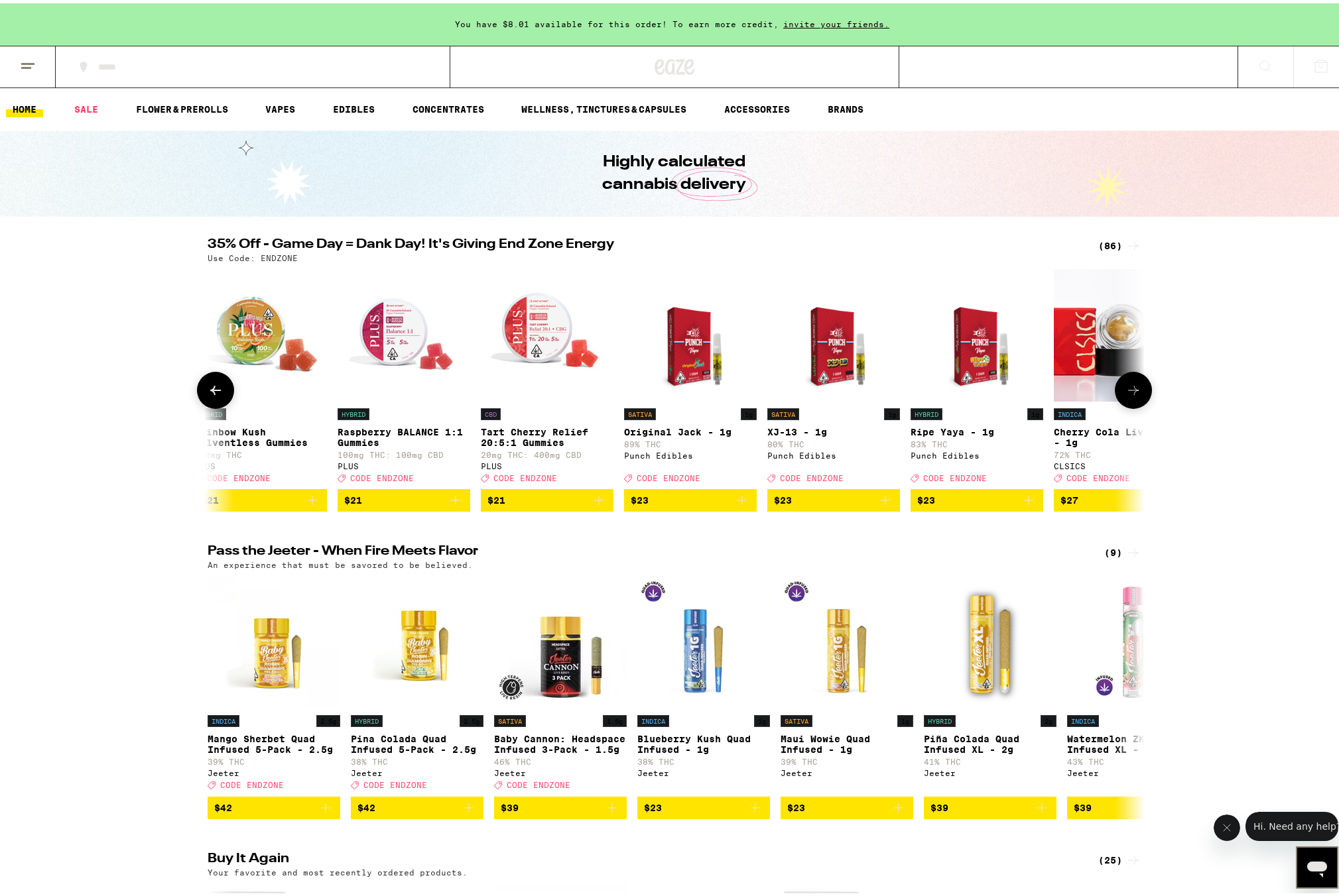
click at [213, 395] on icon at bounding box center [216, 387] width 16 height 16
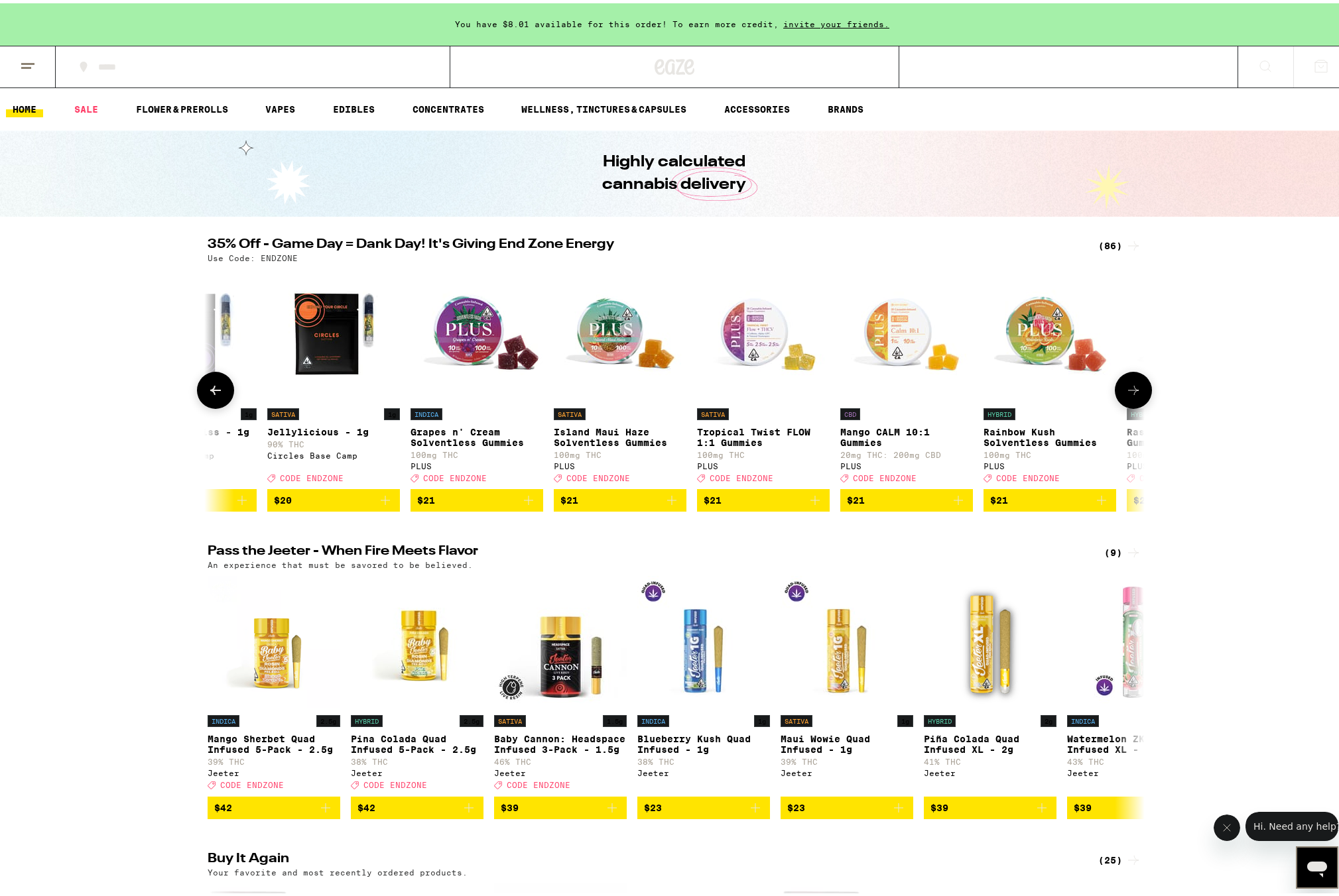
click at [212, 395] on icon at bounding box center [216, 387] width 16 height 16
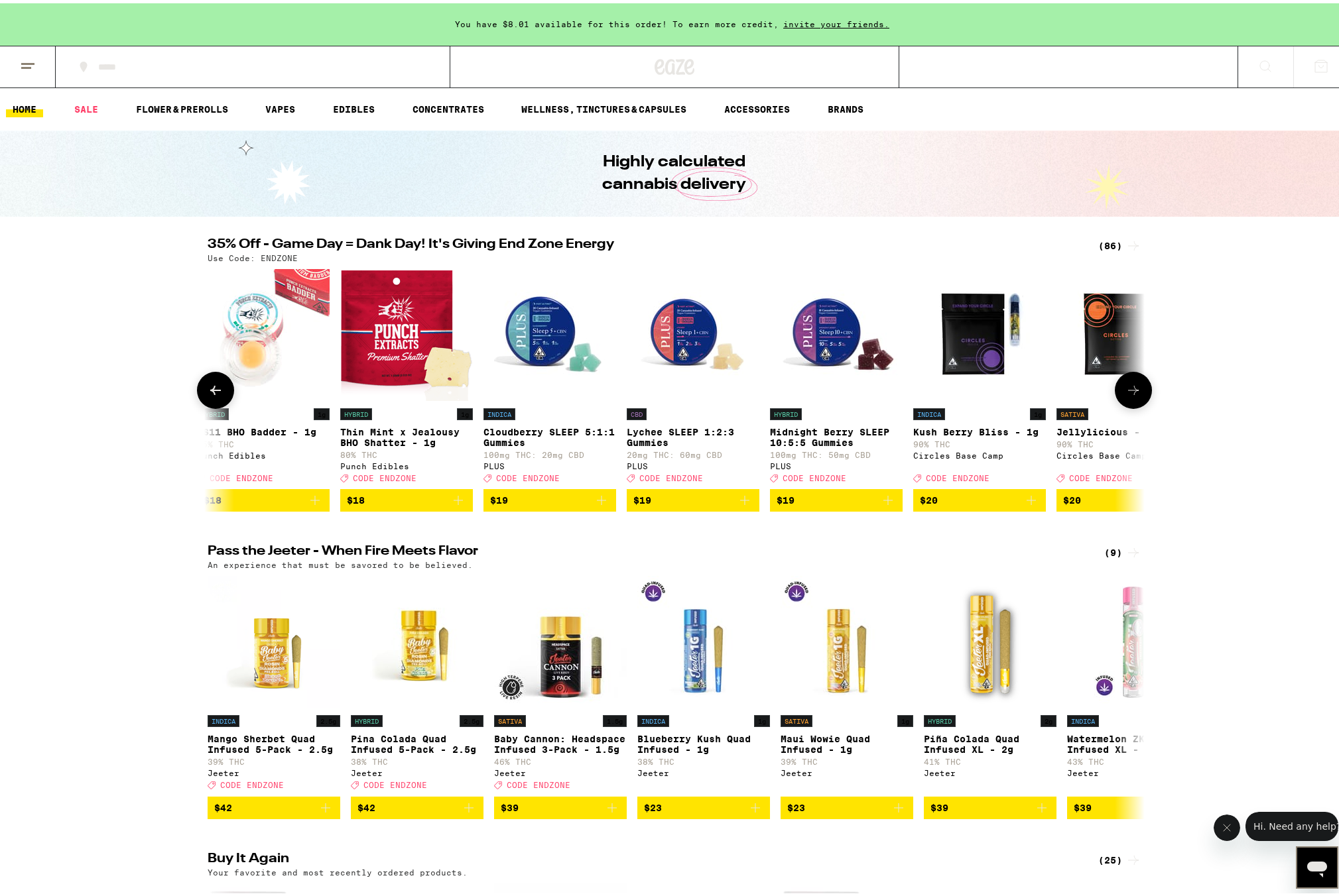
click at [208, 389] on button at bounding box center [215, 386] width 37 height 37
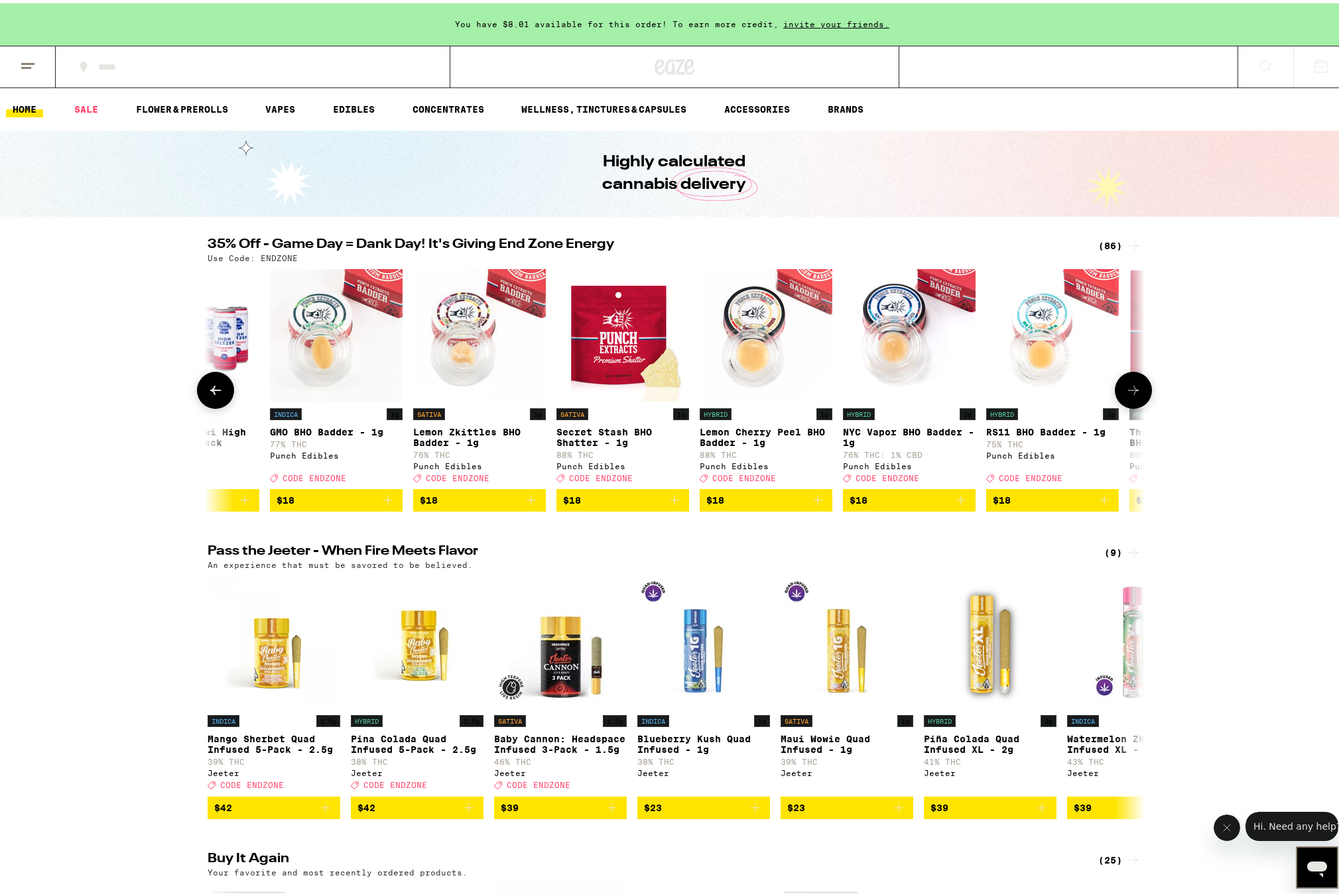
click at [208, 389] on button at bounding box center [215, 386] width 37 height 37
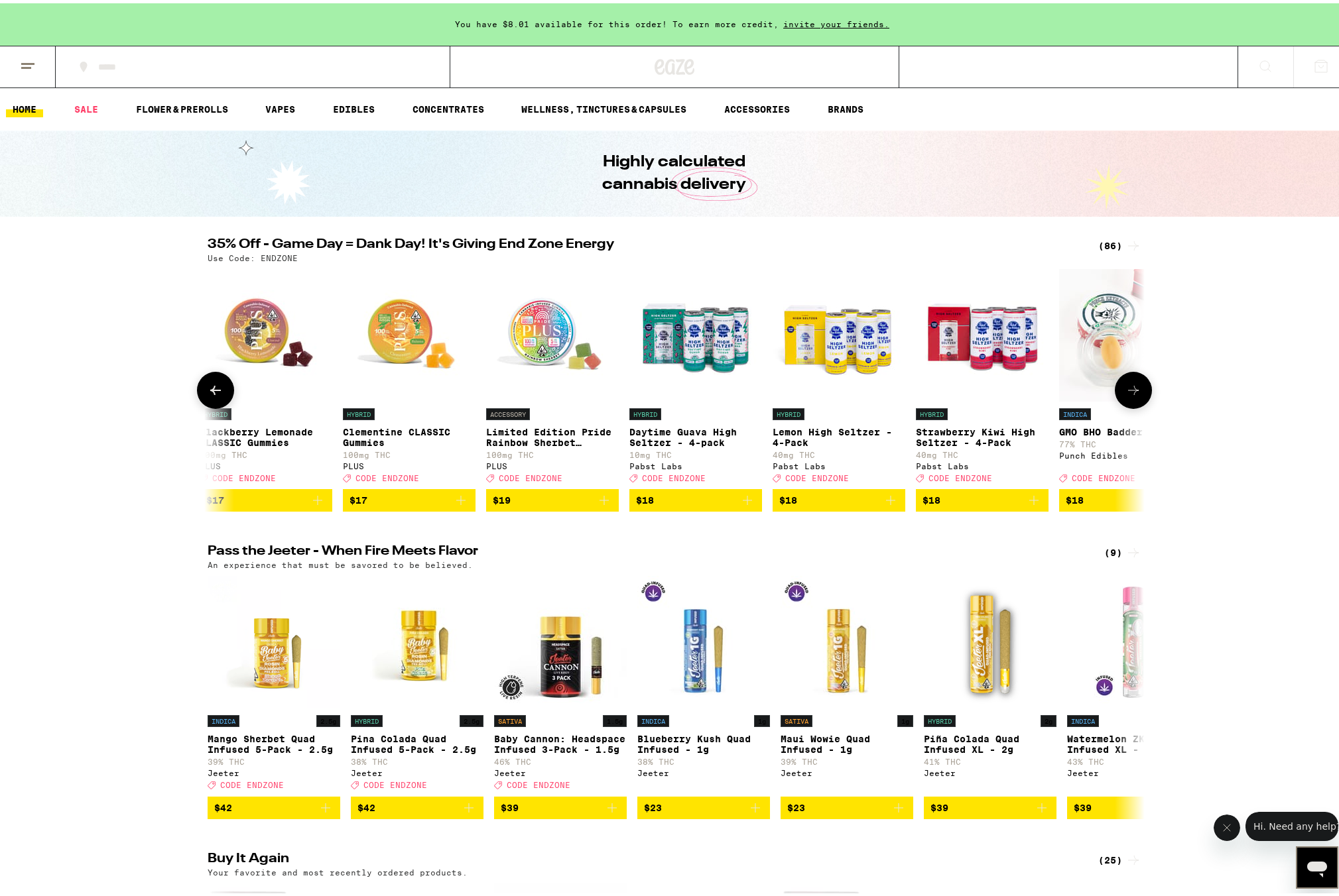
click at [208, 389] on button at bounding box center [215, 386] width 37 height 37
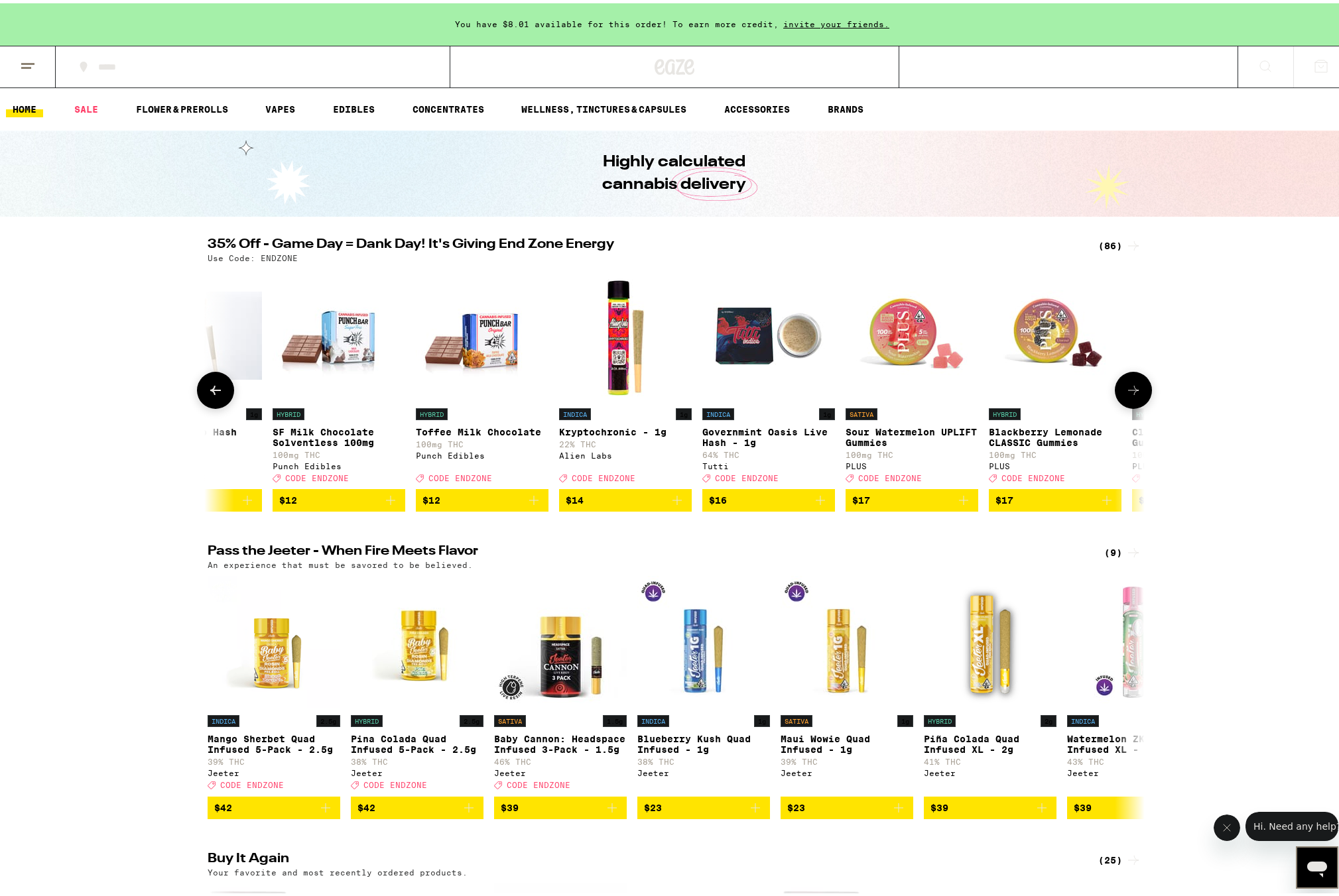
click at [208, 389] on button at bounding box center [215, 386] width 37 height 37
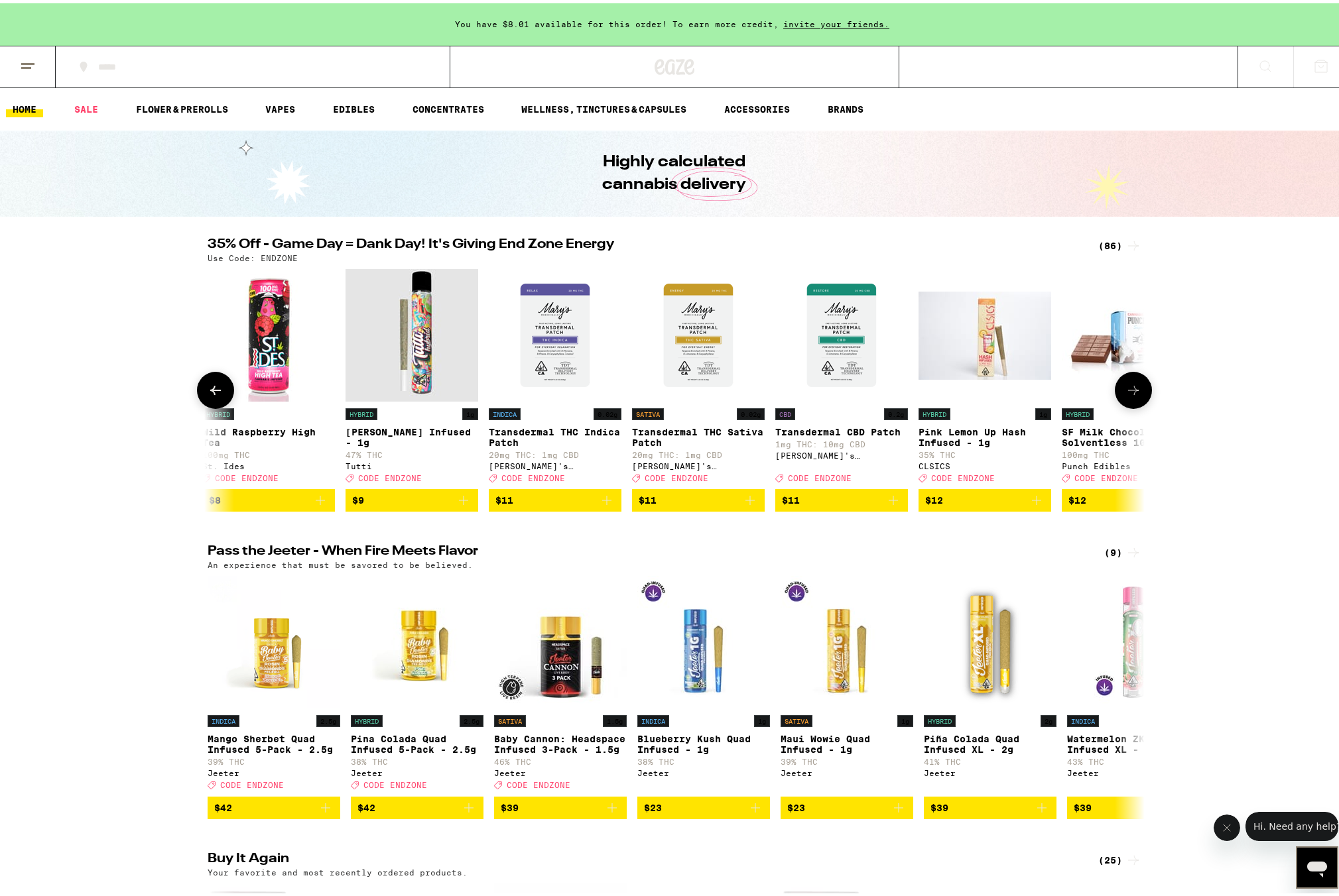
click at [208, 389] on button at bounding box center [215, 386] width 37 height 37
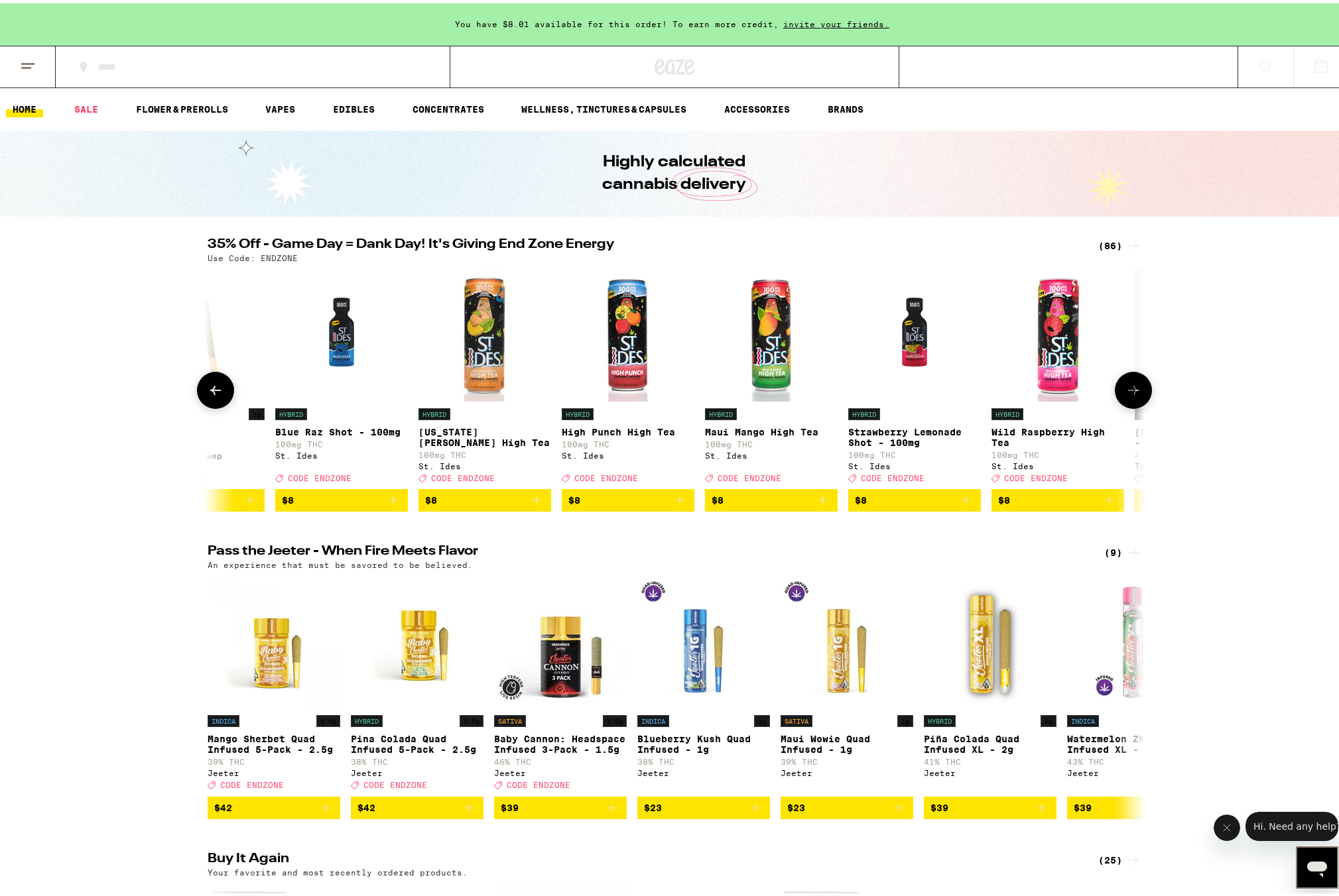
click at [208, 389] on button at bounding box center [215, 386] width 37 height 37
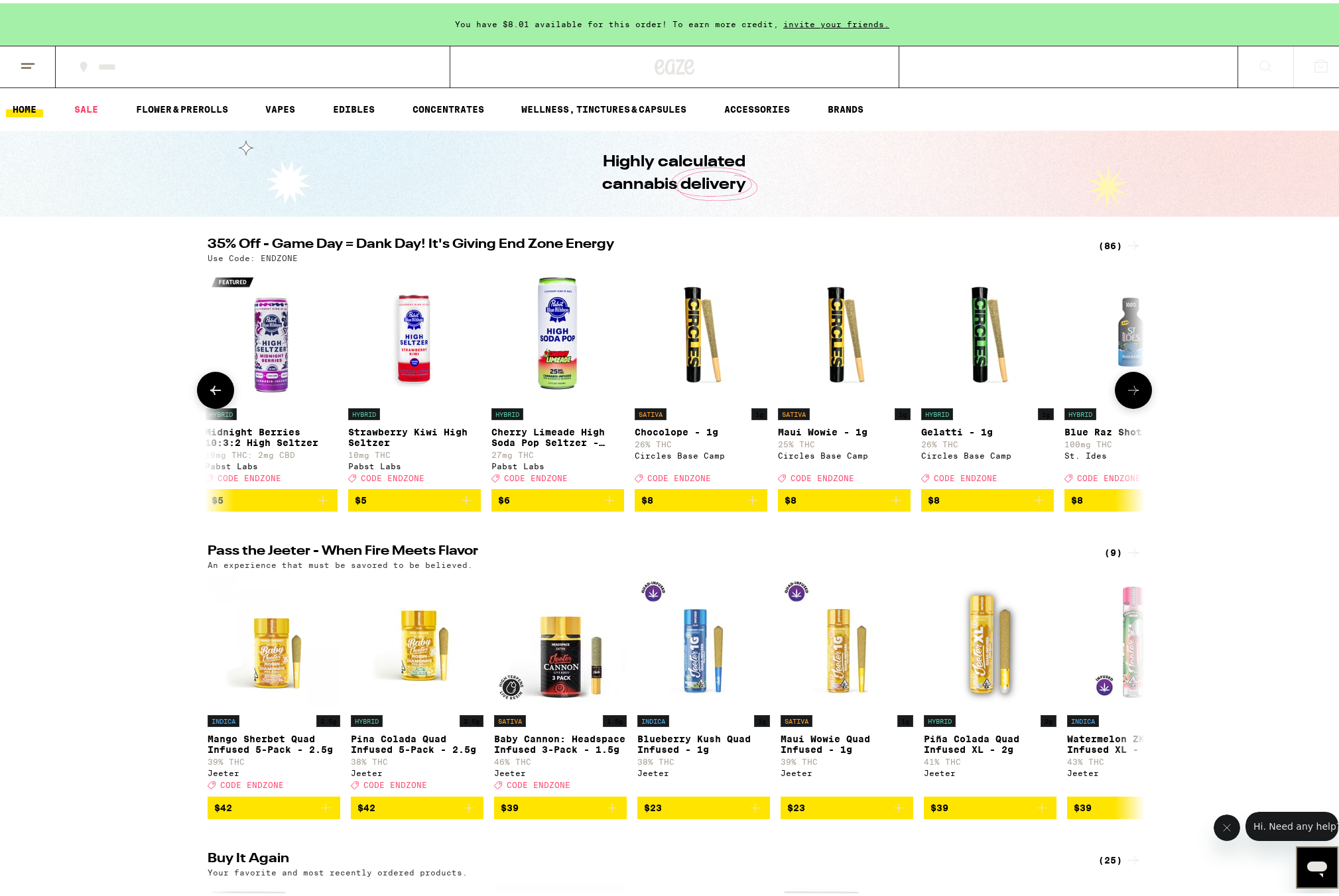
click at [208, 389] on button at bounding box center [215, 386] width 37 height 37
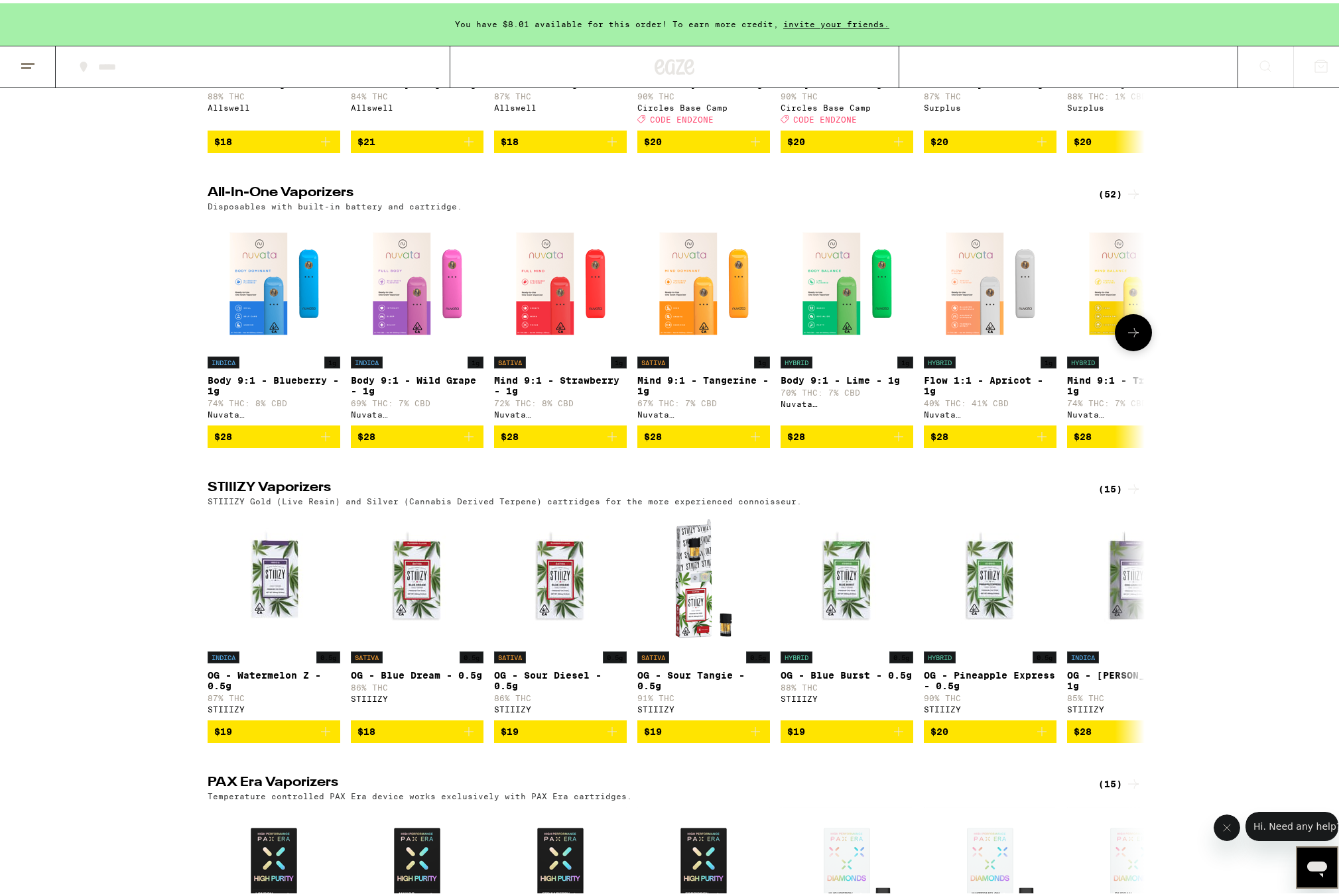
scroll to position [1856, 0]
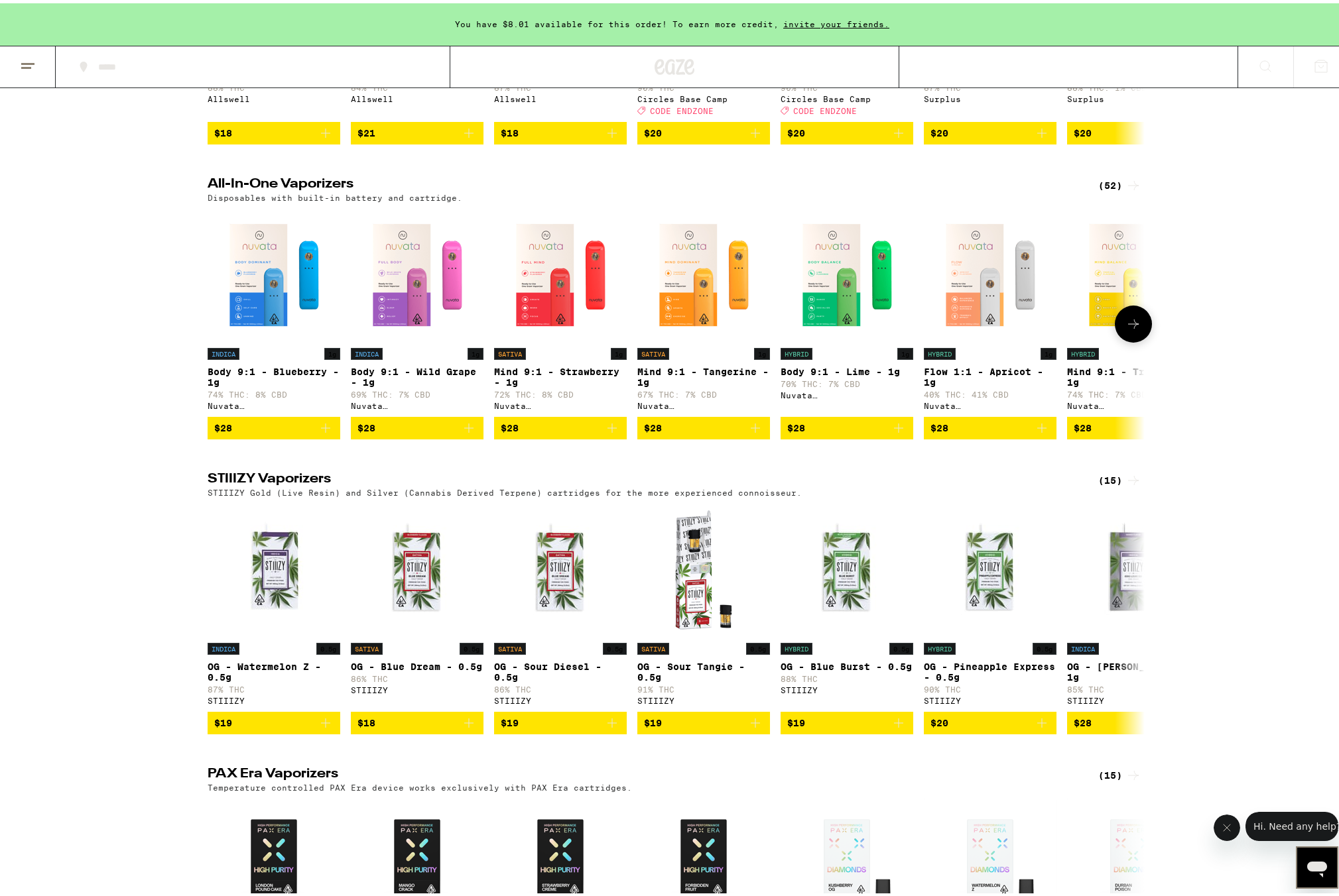
click at [1125, 329] on icon at bounding box center [1133, 321] width 16 height 16
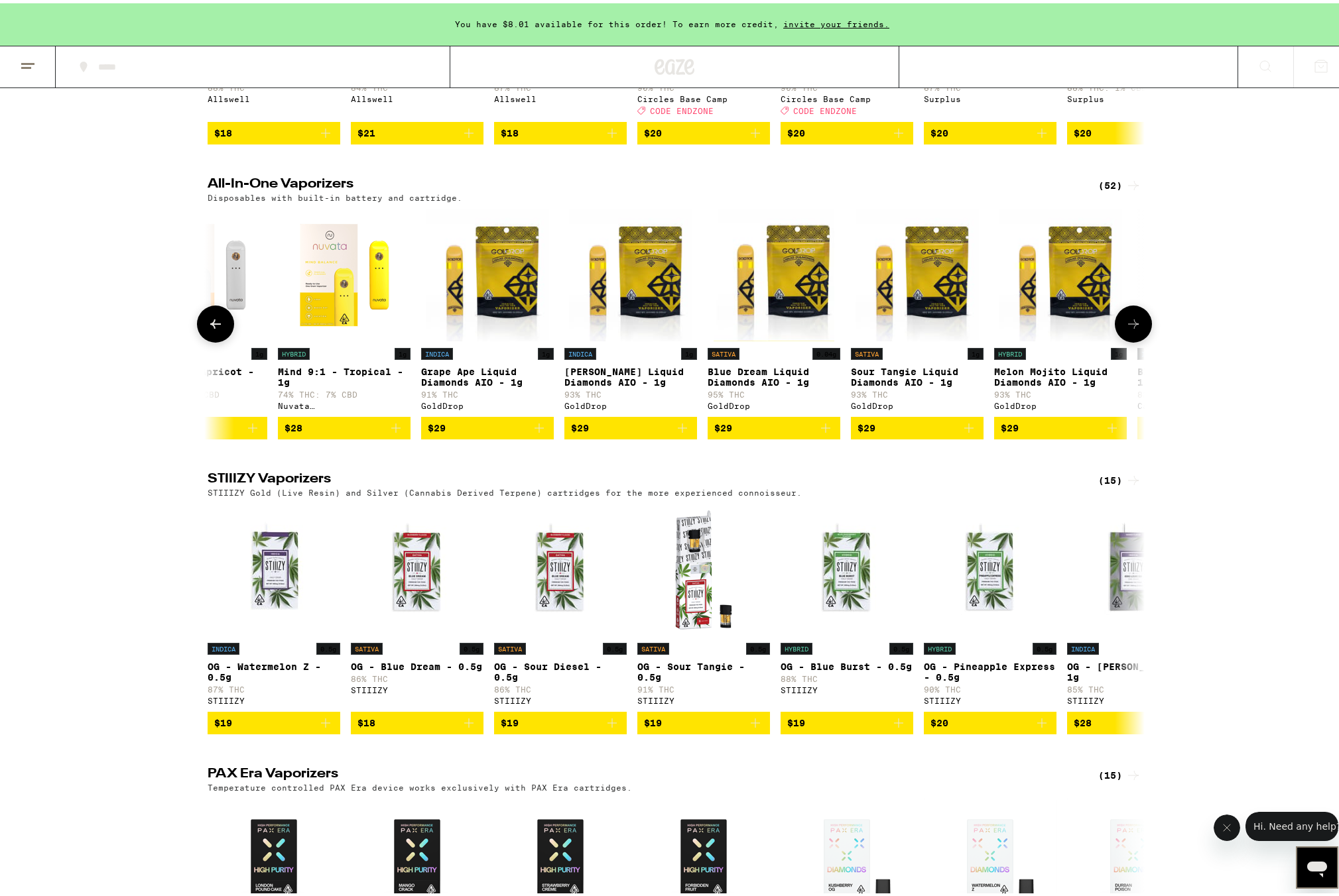
click at [1129, 329] on icon at bounding box center [1133, 321] width 16 height 16
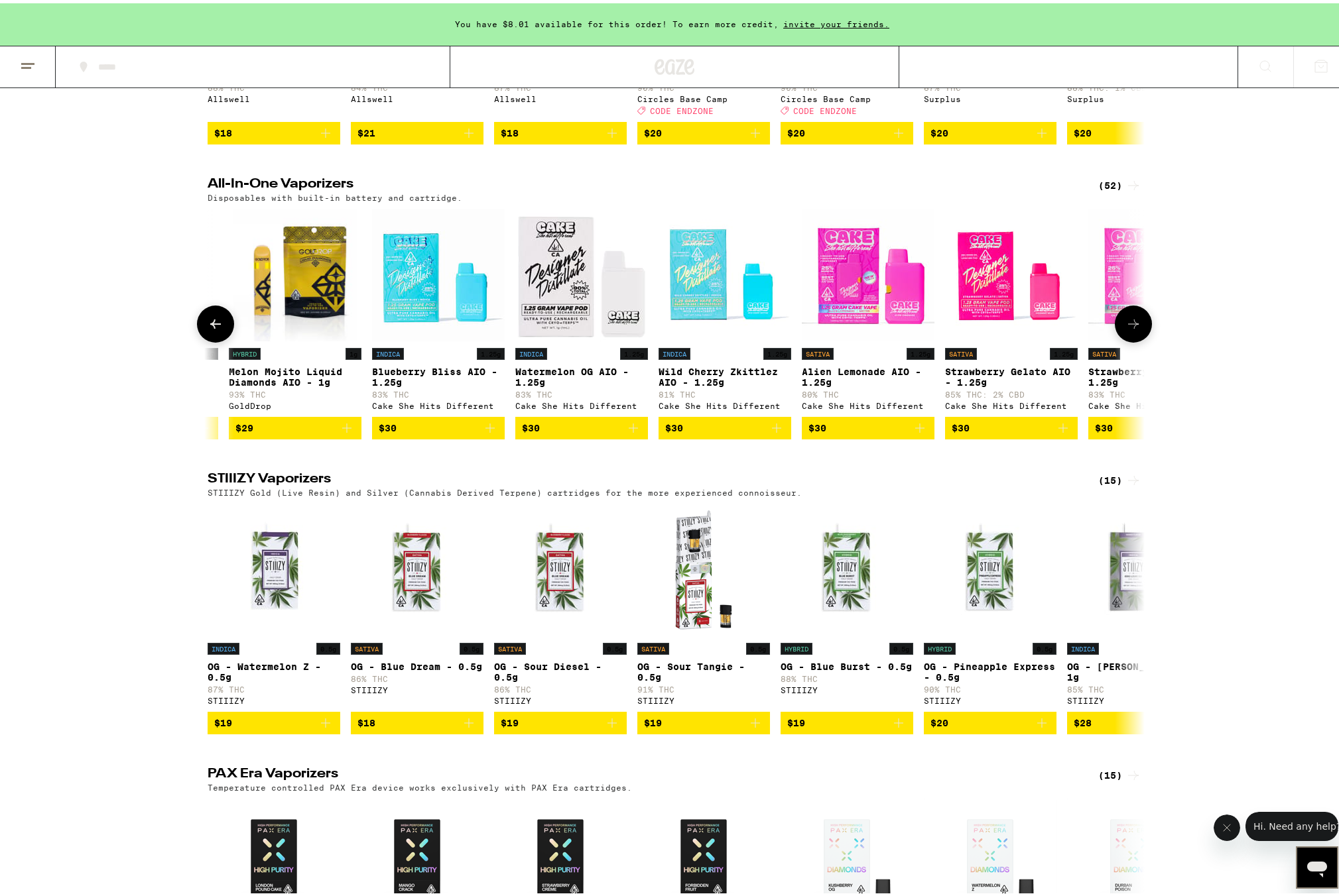
scroll to position [0, 1578]
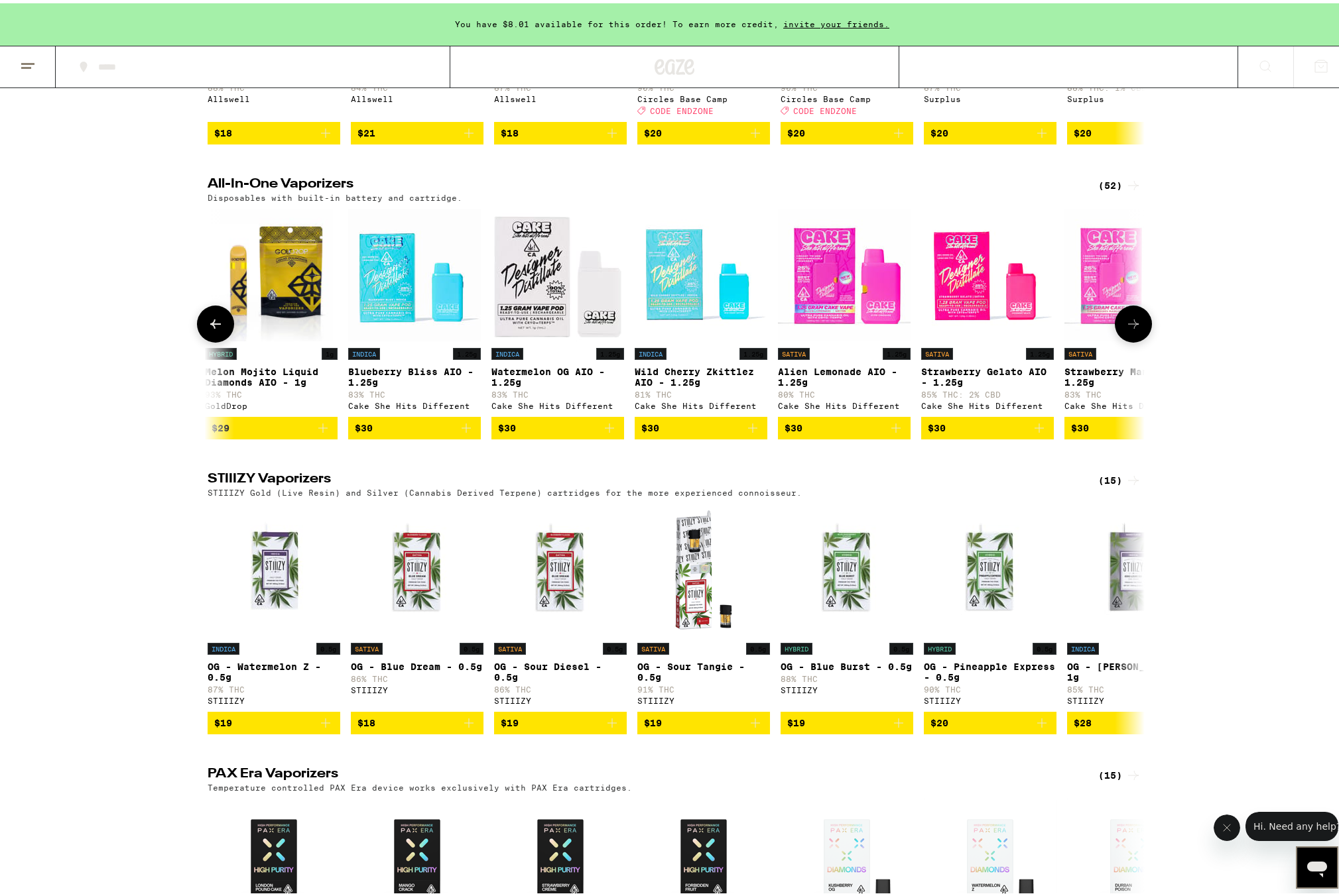
click at [1125, 329] on icon at bounding box center [1133, 321] width 16 height 16
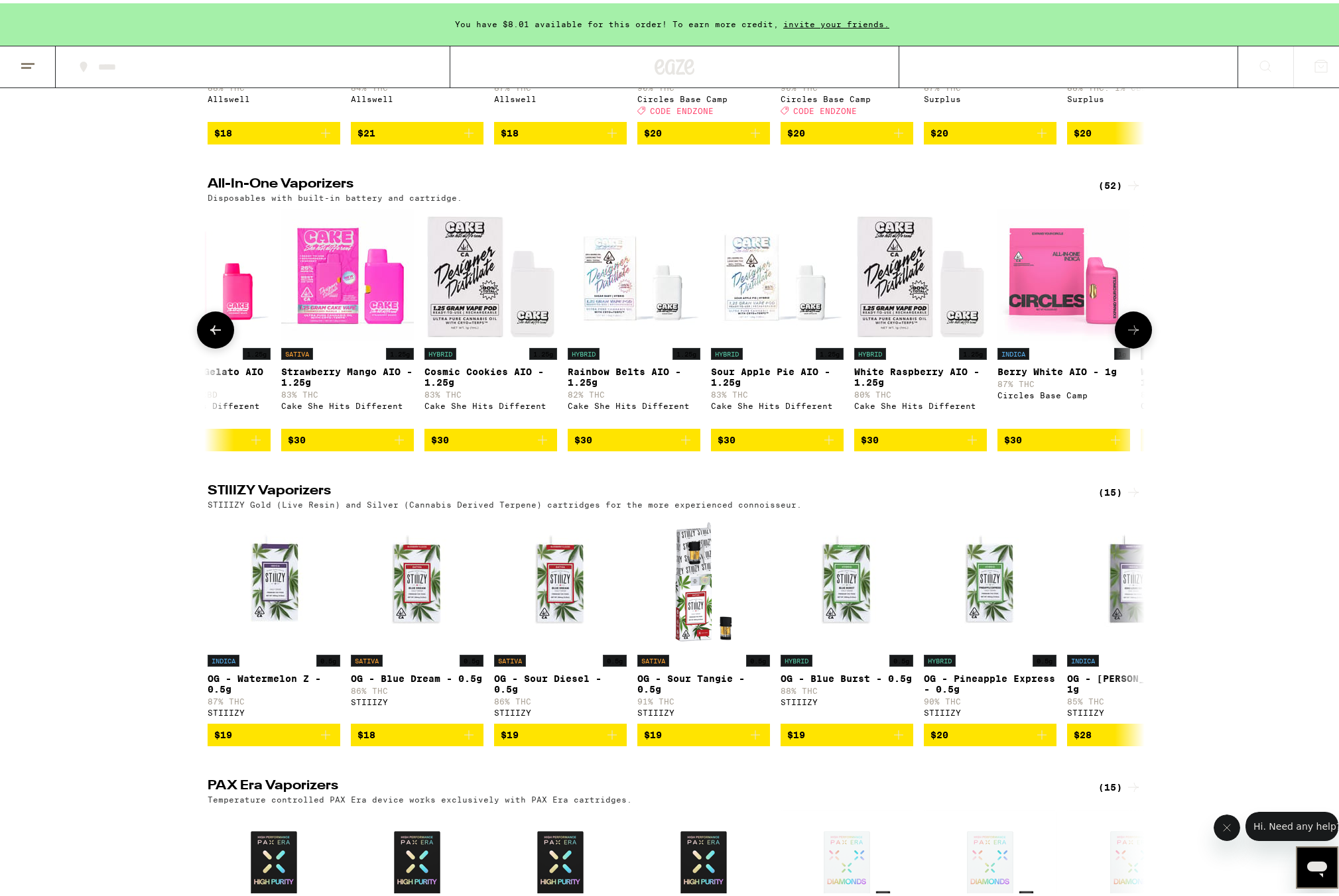
scroll to position [0, 2367]
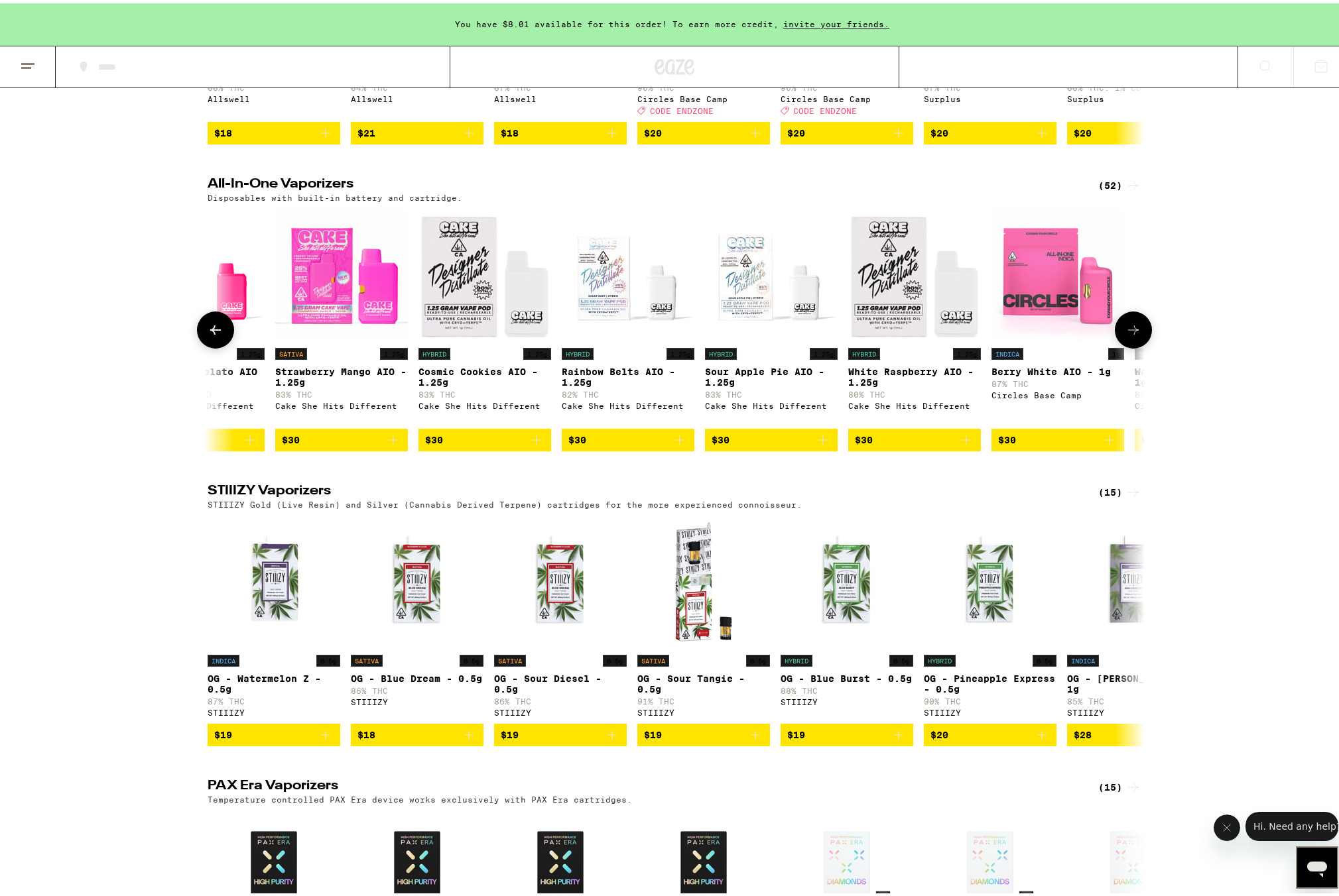
click at [208, 335] on icon at bounding box center [216, 327] width 16 height 16
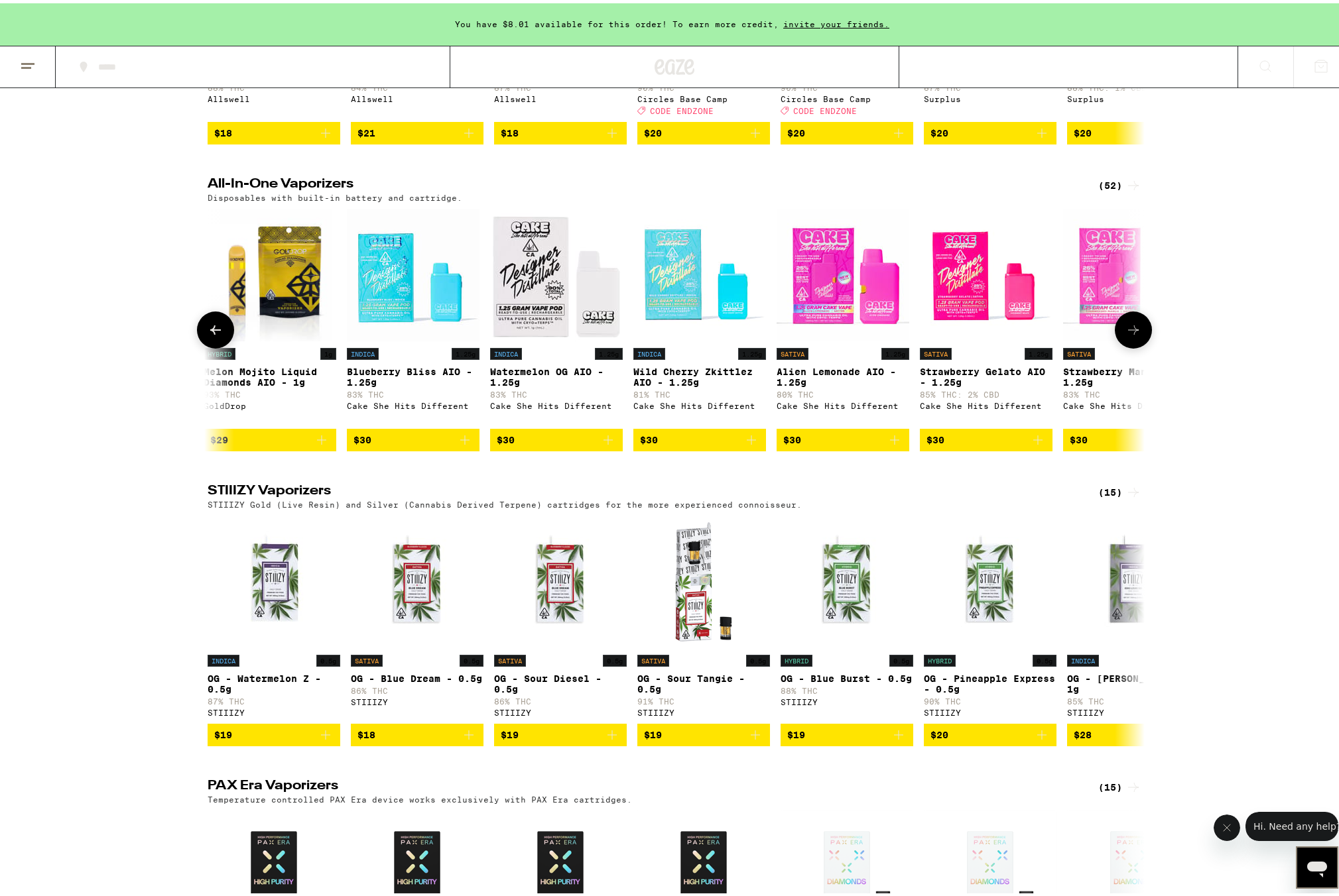
scroll to position [0, 1578]
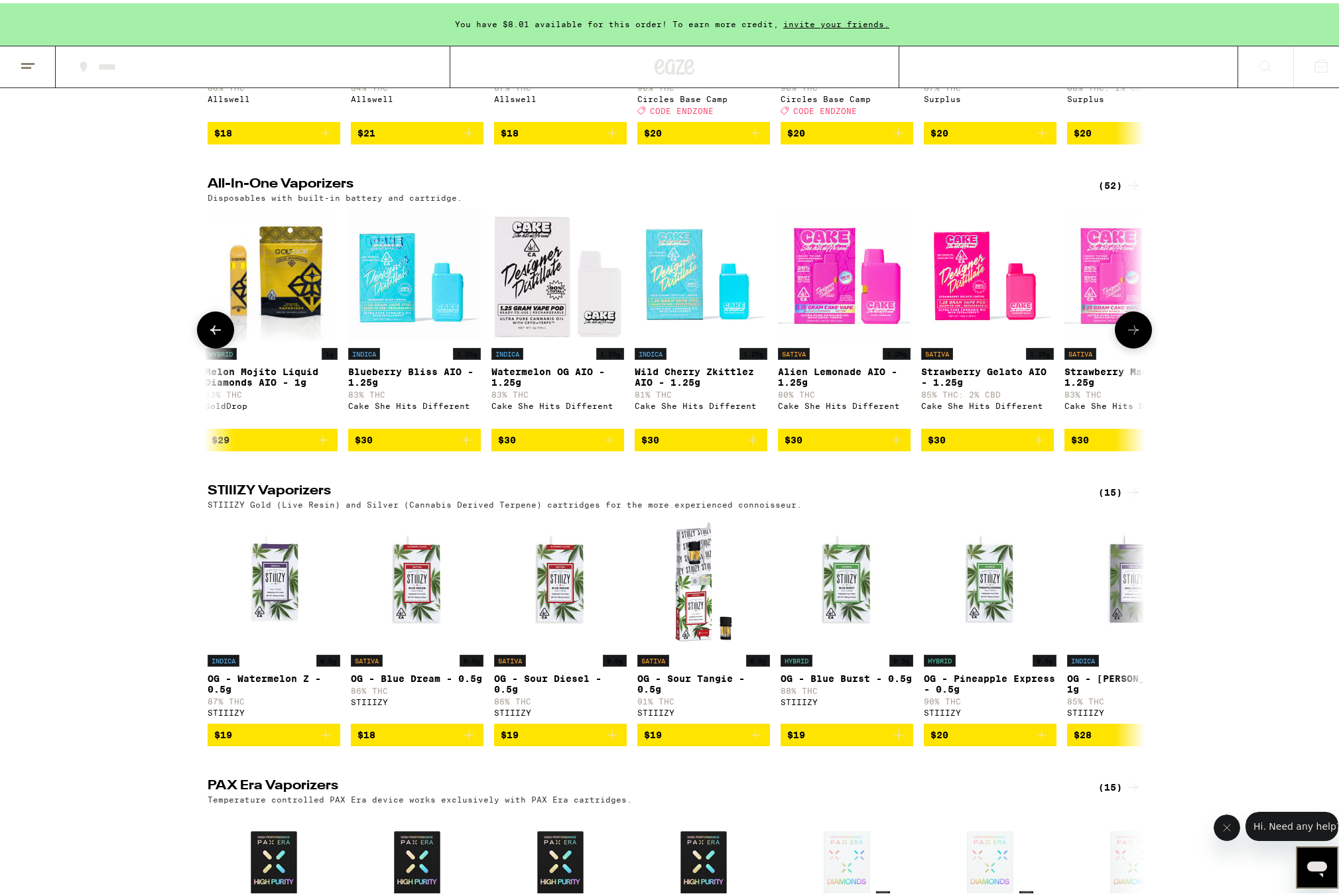
click at [1129, 331] on icon at bounding box center [1133, 327] width 11 height 9
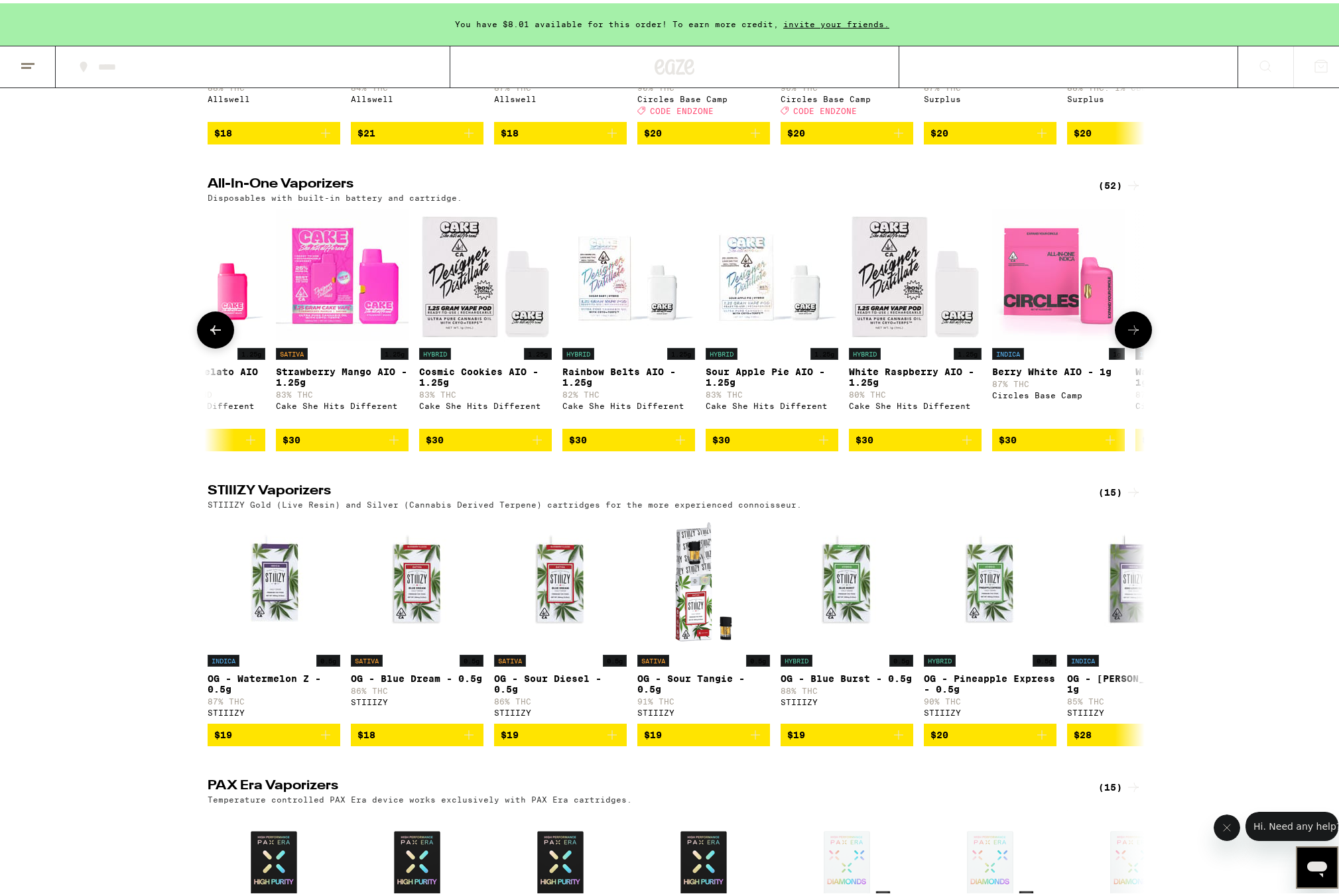
scroll to position [0, 2367]
click at [216, 331] on icon at bounding box center [216, 327] width 11 height 9
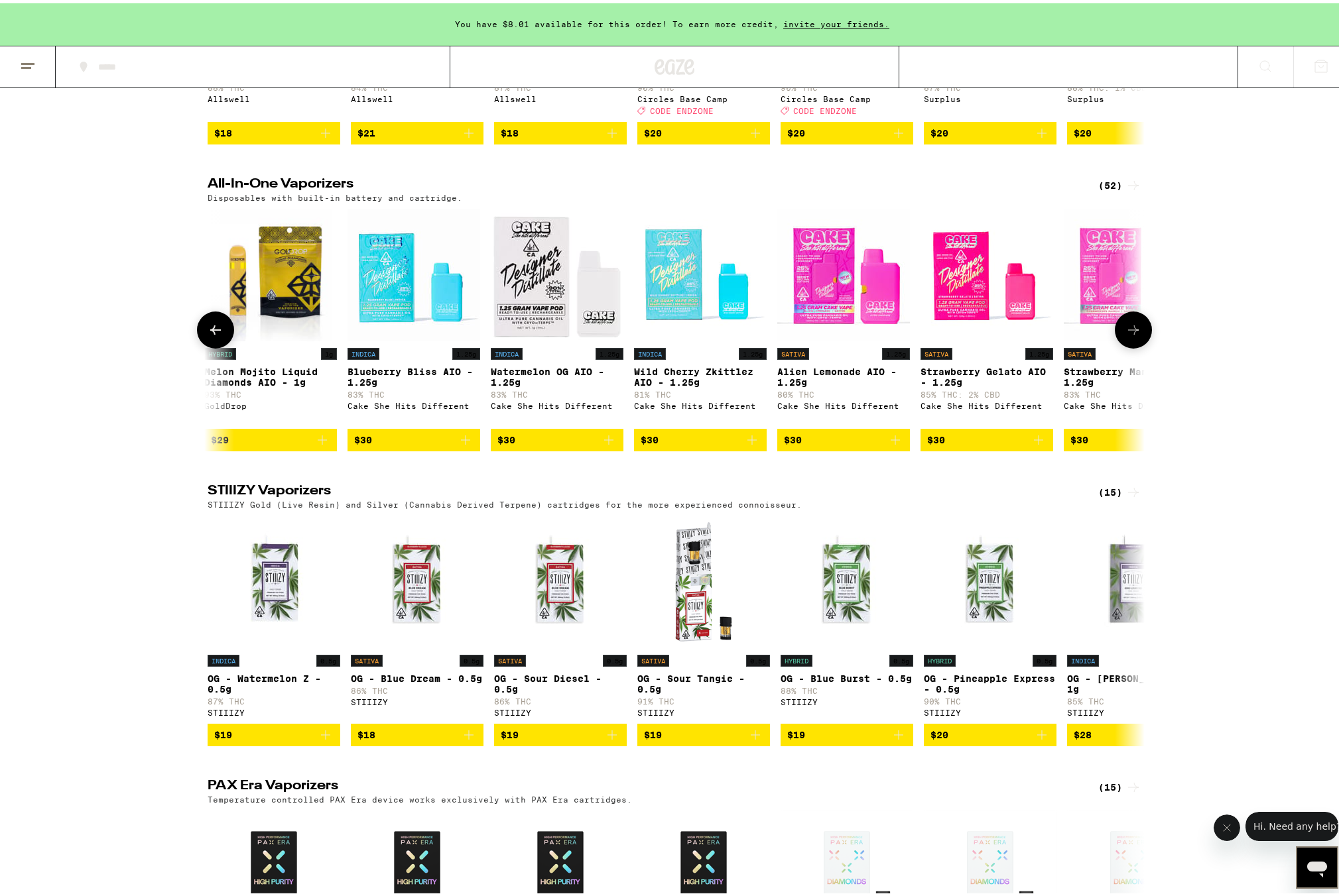
scroll to position [0, 1578]
drag, startPoint x: 885, startPoint y: 561, endPoint x: 904, endPoint y: 598, distance: 41.6
click at [888, 445] on icon "Add to bag" at bounding box center [896, 437] width 16 height 16
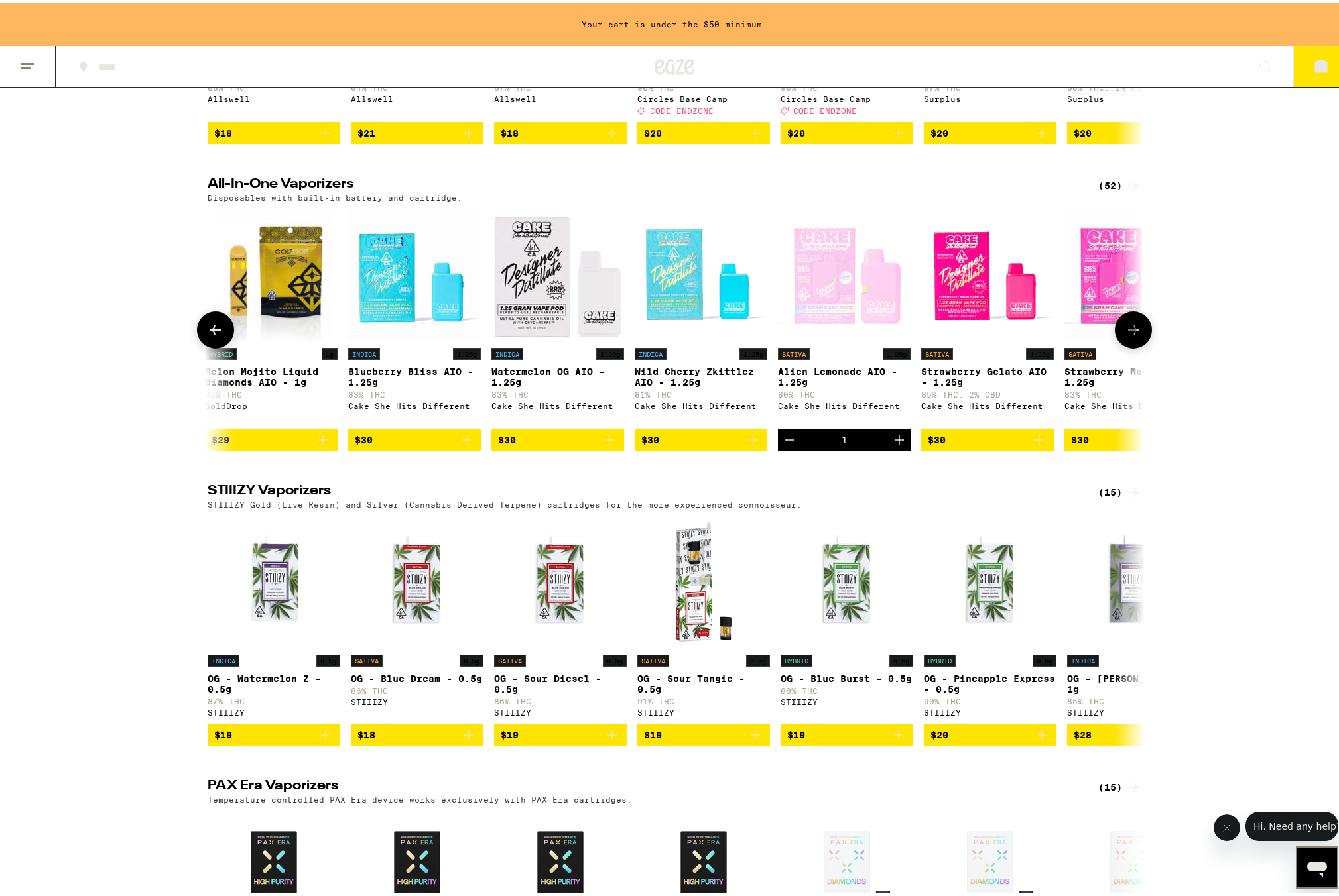
click at [1031, 445] on icon "Add to bag" at bounding box center [1039, 437] width 16 height 16
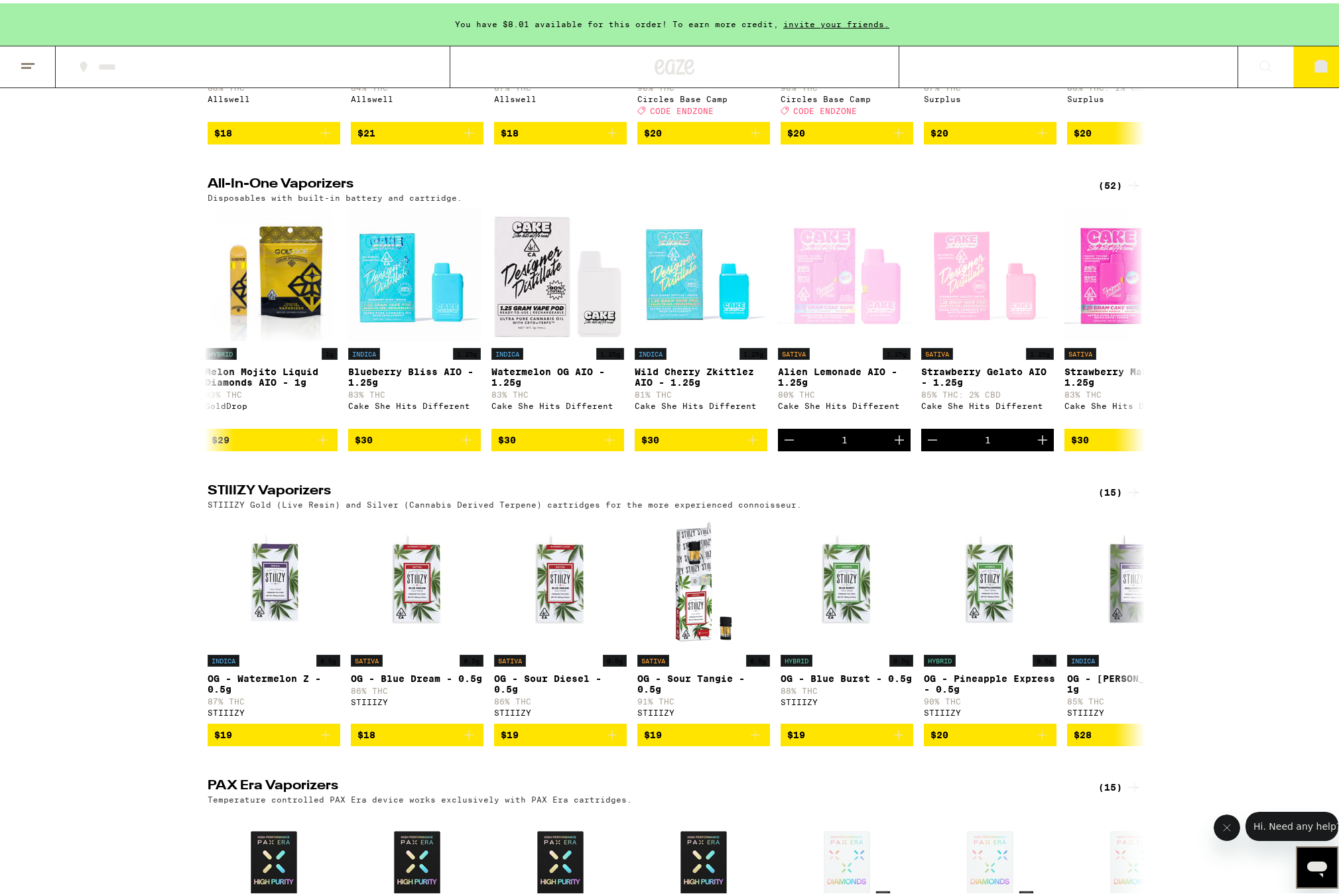
click at [1319, 63] on span "2" at bounding box center [1320, 64] width 4 height 8
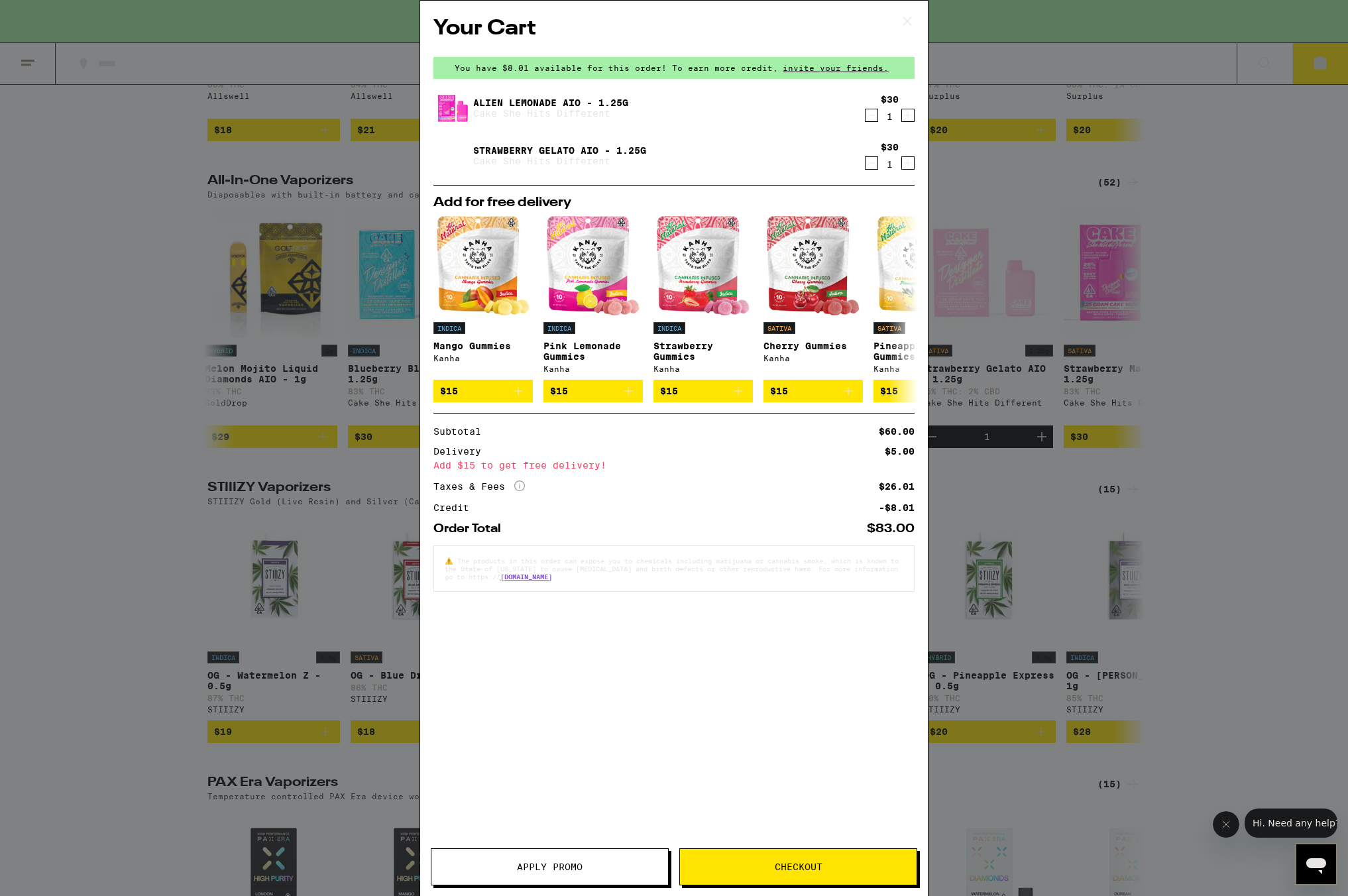
click at [913, 20] on icon at bounding box center [907, 20] width 20 height 20
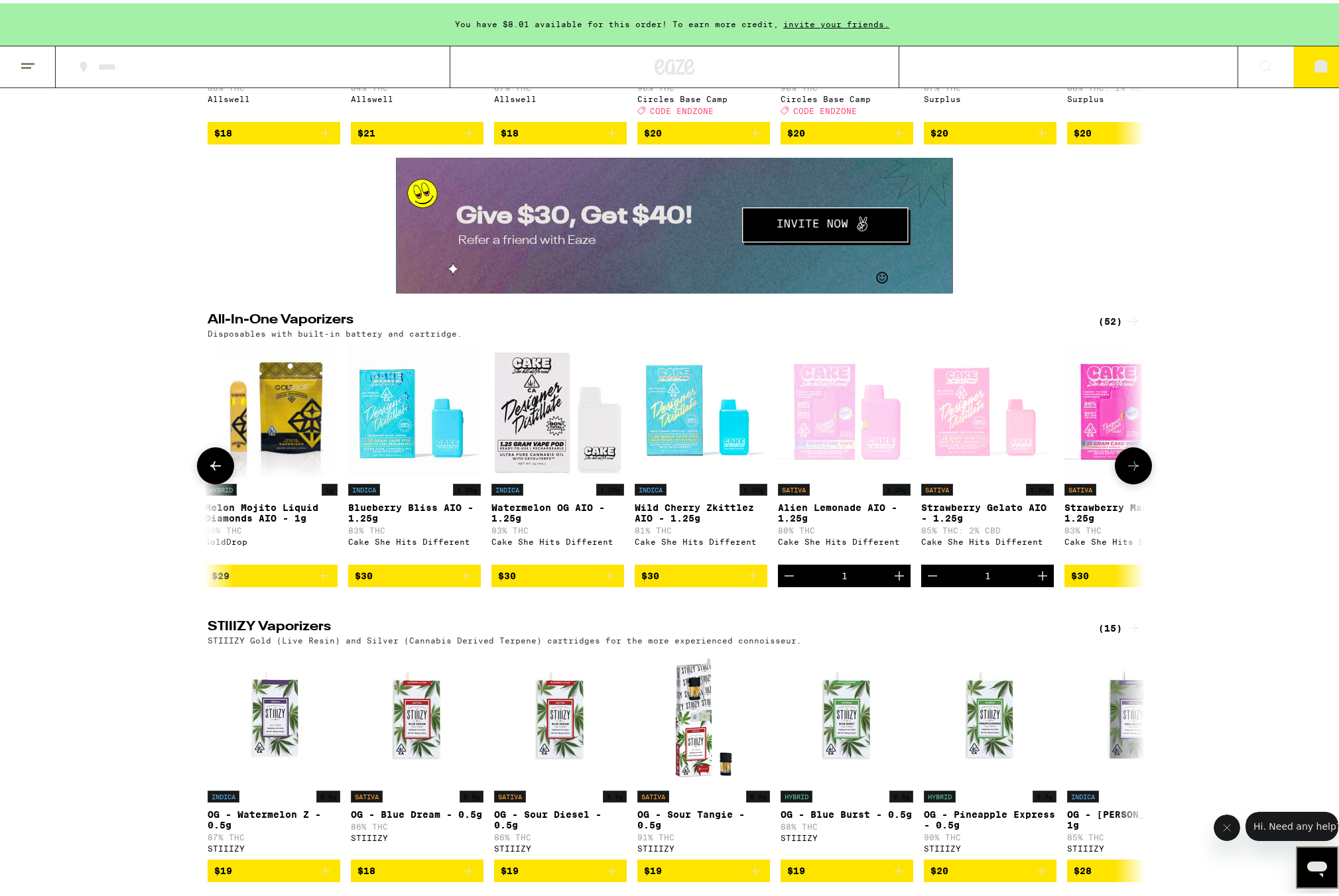
click at [1081, 578] on span "$30" at bounding box center [1080, 573] width 18 height 11
click at [1302, 59] on button "3" at bounding box center [1321, 63] width 55 height 41
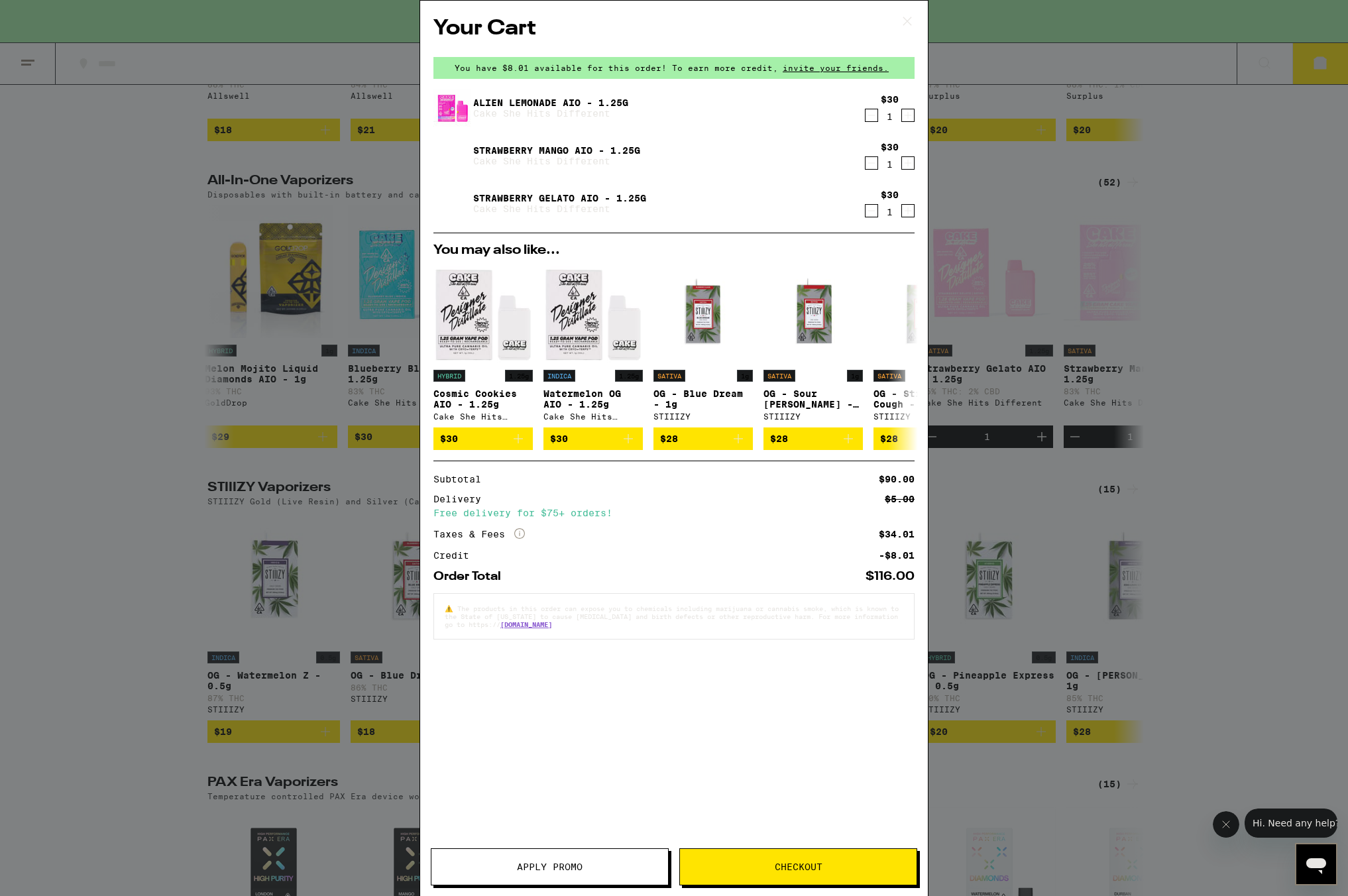
click at [768, 860] on button "Checkout" at bounding box center [798, 867] width 238 height 37
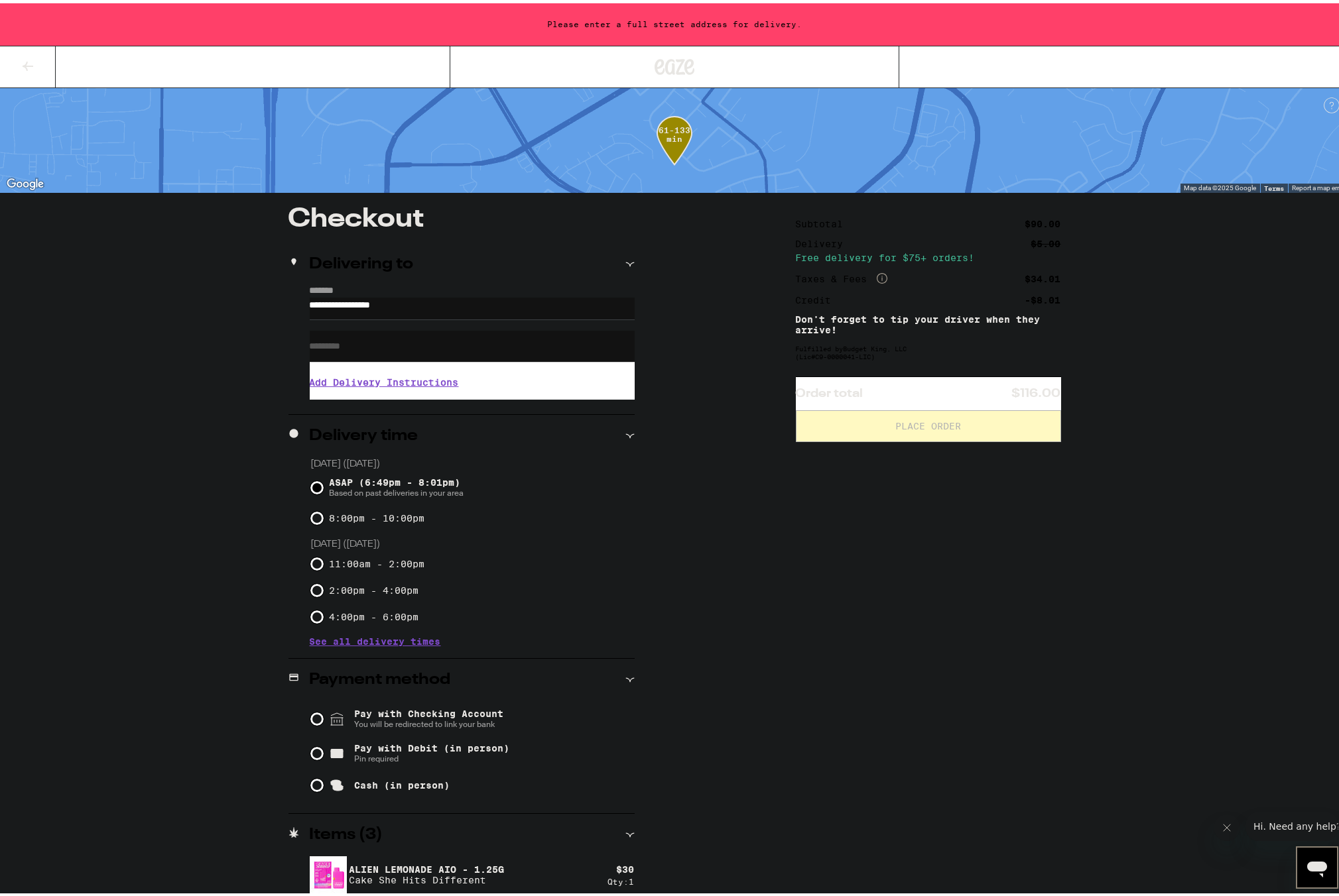
drag, startPoint x: 485, startPoint y: 305, endPoint x: 23, endPoint y: 308, distance: 462.0
click at [23, 308] on div "**********" at bounding box center [674, 499] width 1348 height 997
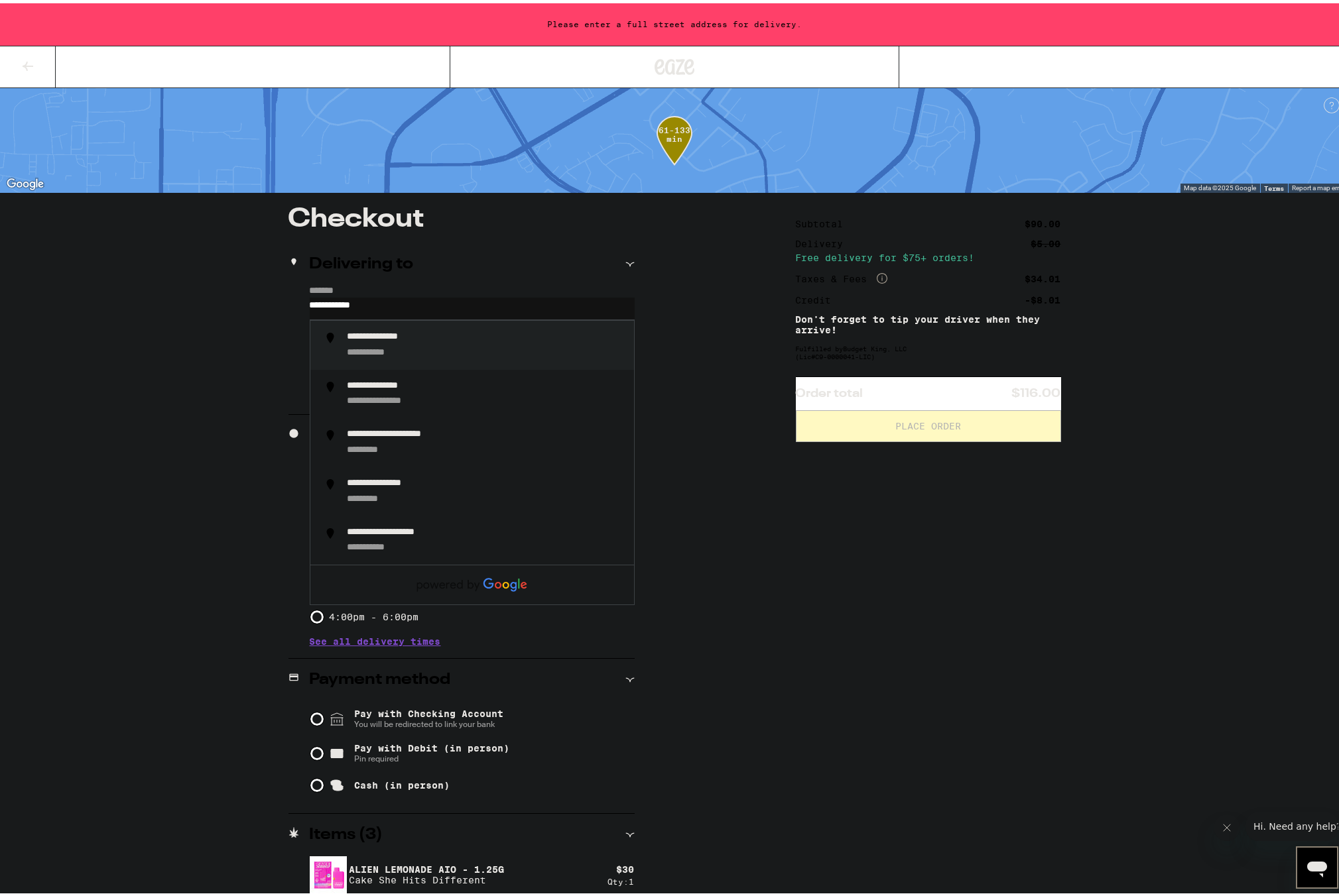
click at [432, 345] on div "**********" at bounding box center [485, 342] width 276 height 28
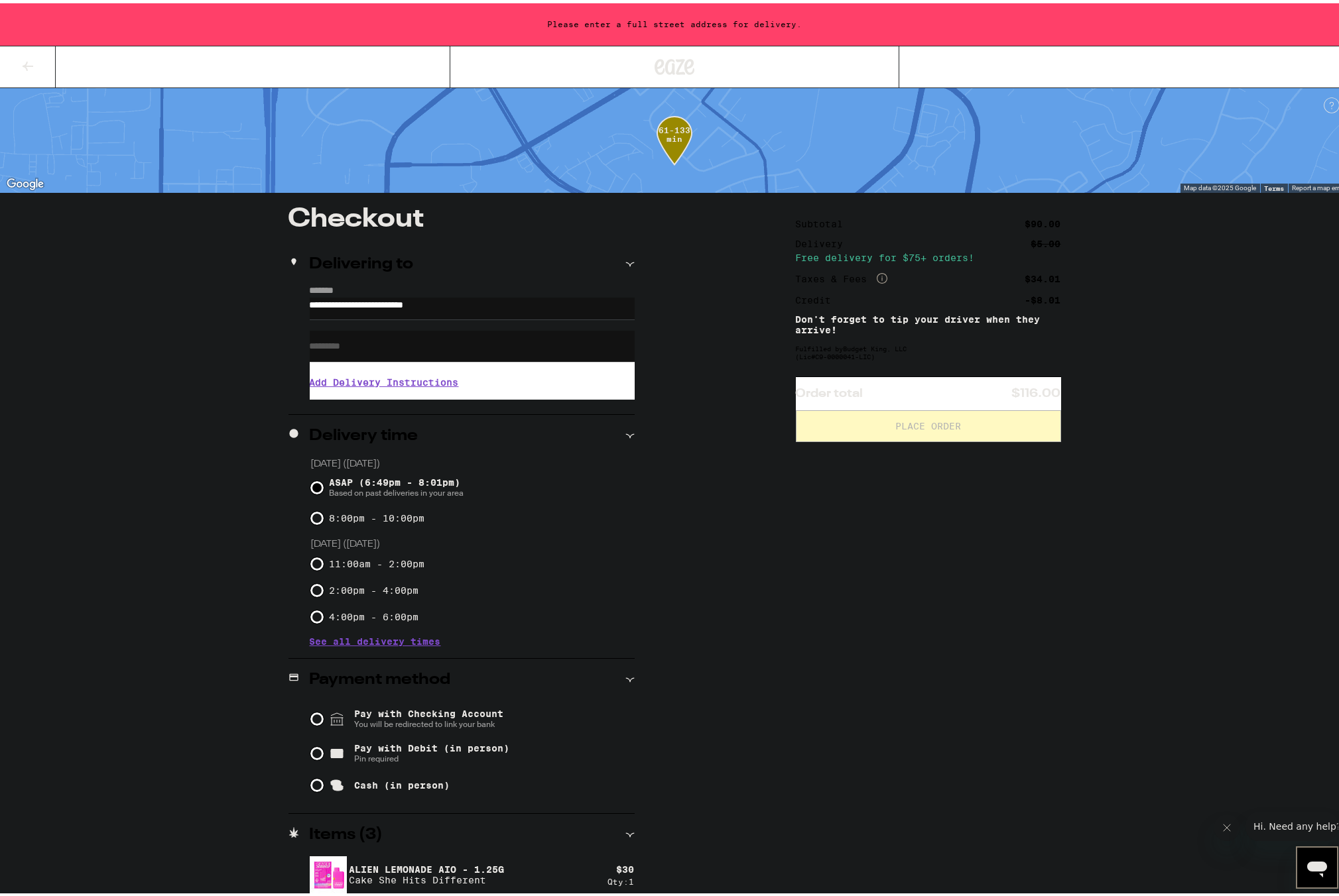
type input "**********"
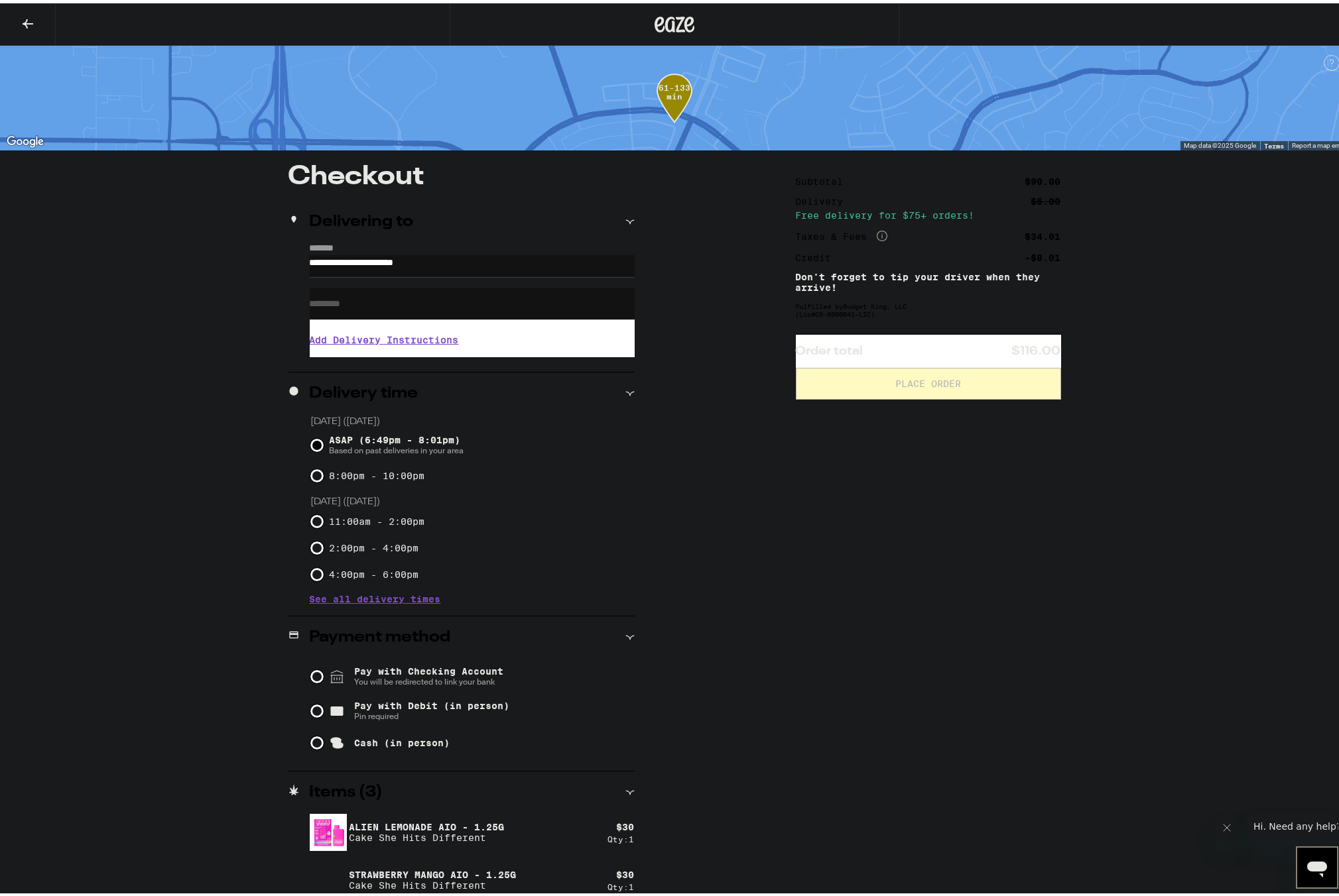
click at [311, 439] on input "ASAP (6:49pm - 8:01pm) Based on past deliveries in your area" at bounding box center [317, 442] width 13 height 13
click at [312, 447] on input "ASAP (6:49pm - 8:01pm) Based on past deliveries in your area" at bounding box center [317, 442] width 13 height 13
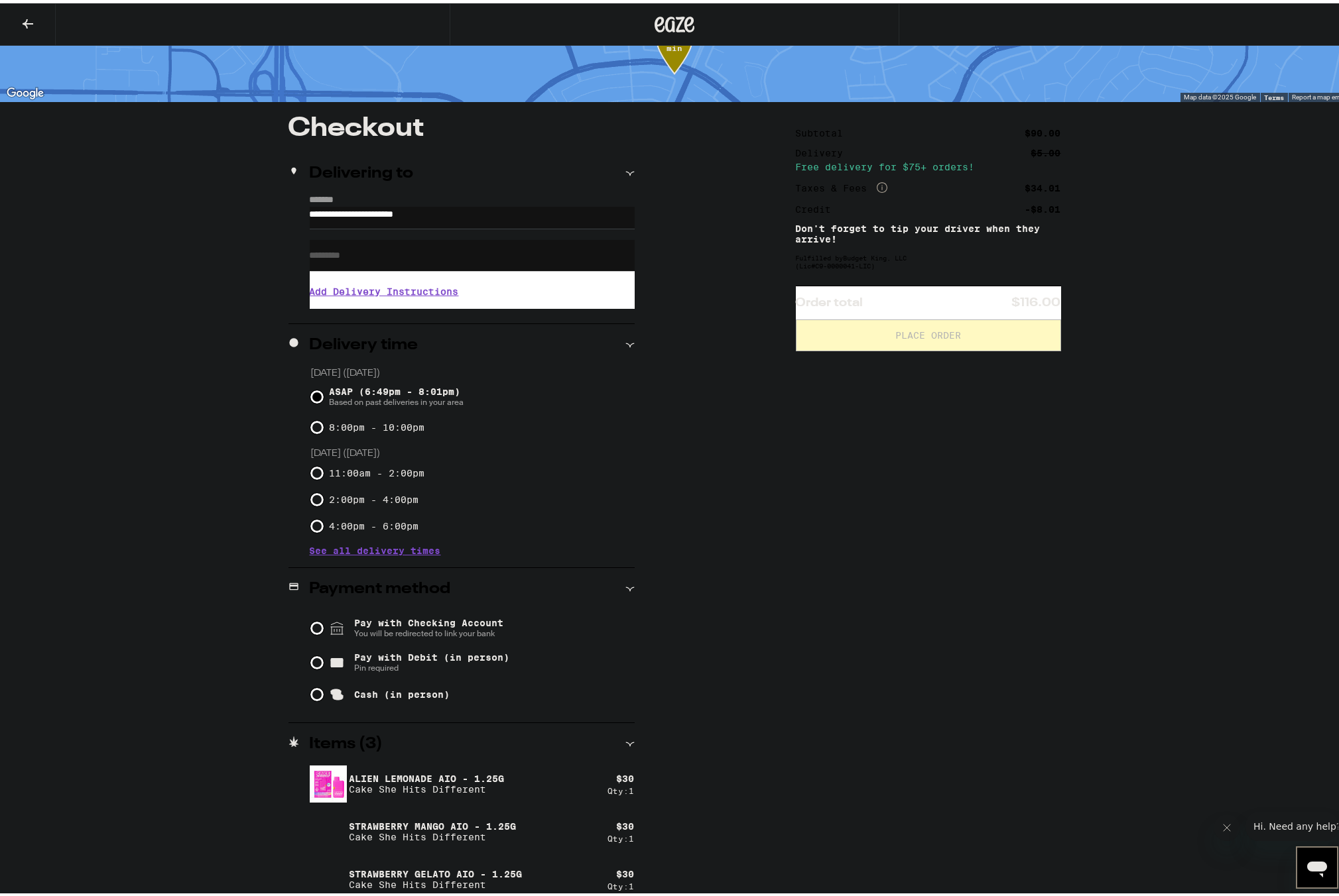
scroll to position [58, 0]
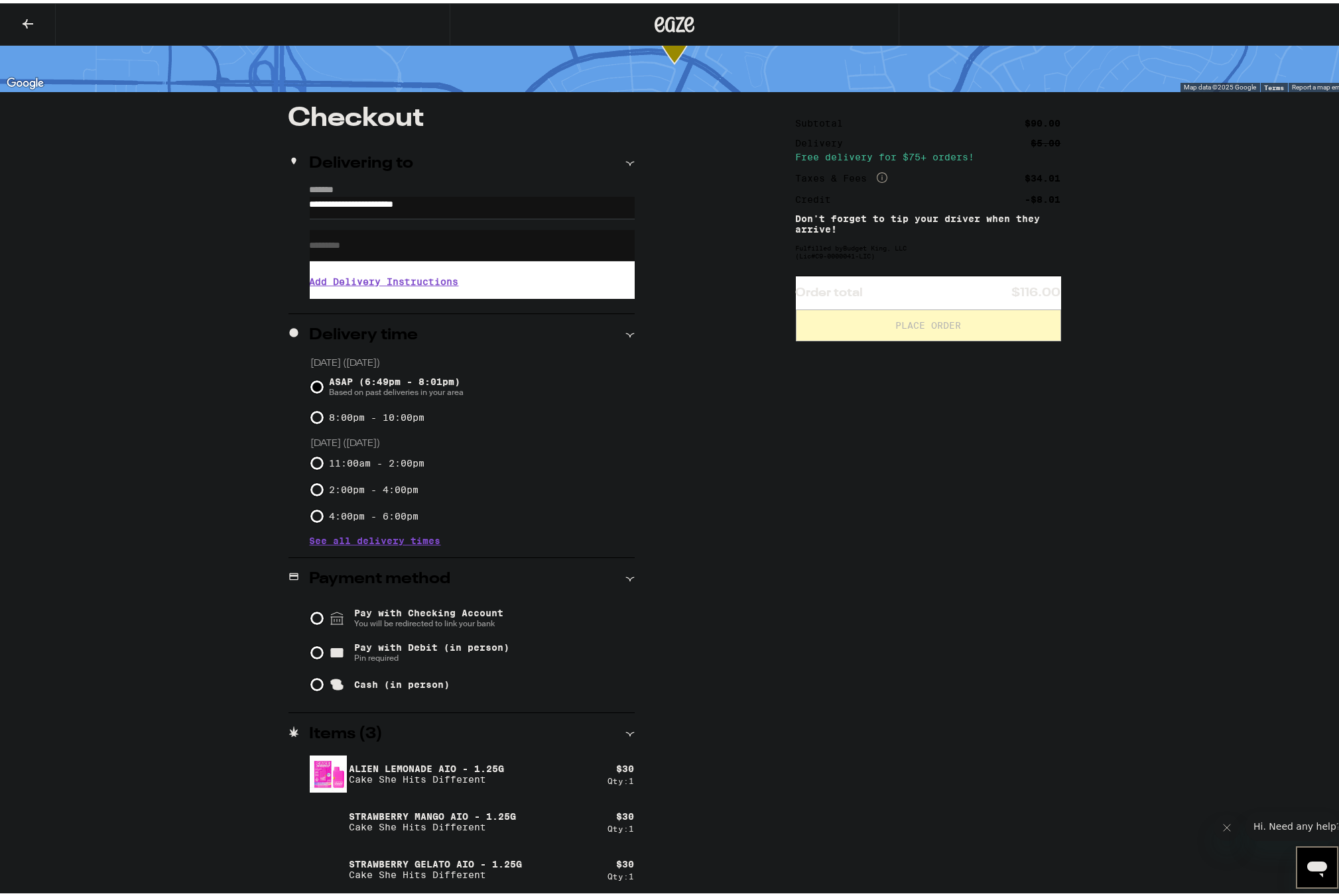
click at [411, 648] on span "Pay with Debit (in person)" at bounding box center [431, 644] width 155 height 11
click at [323, 648] on input "Pay with Debit (in person) Pin required" at bounding box center [317, 649] width 13 height 13
radio input "true"
